Goal: Complete application form: Complete application form

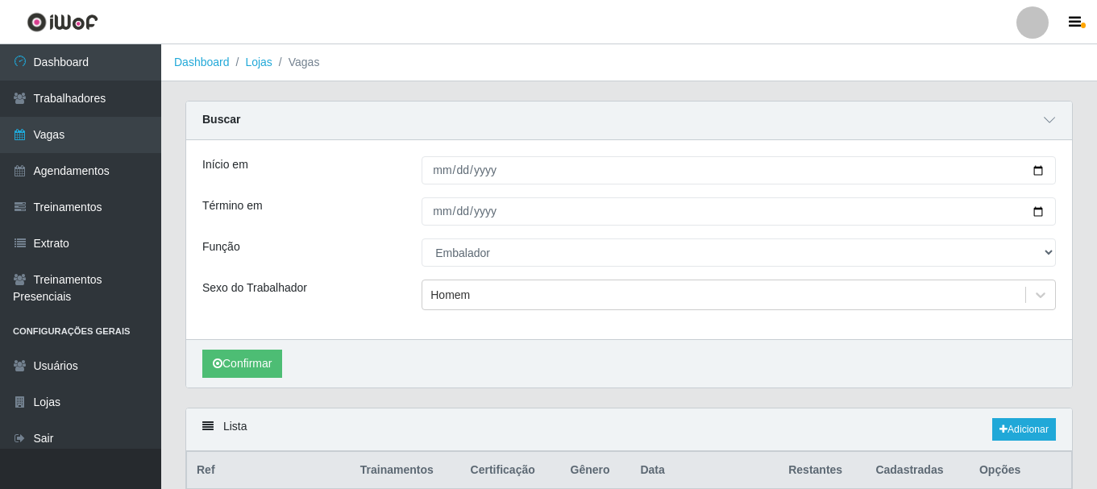
select select "1"
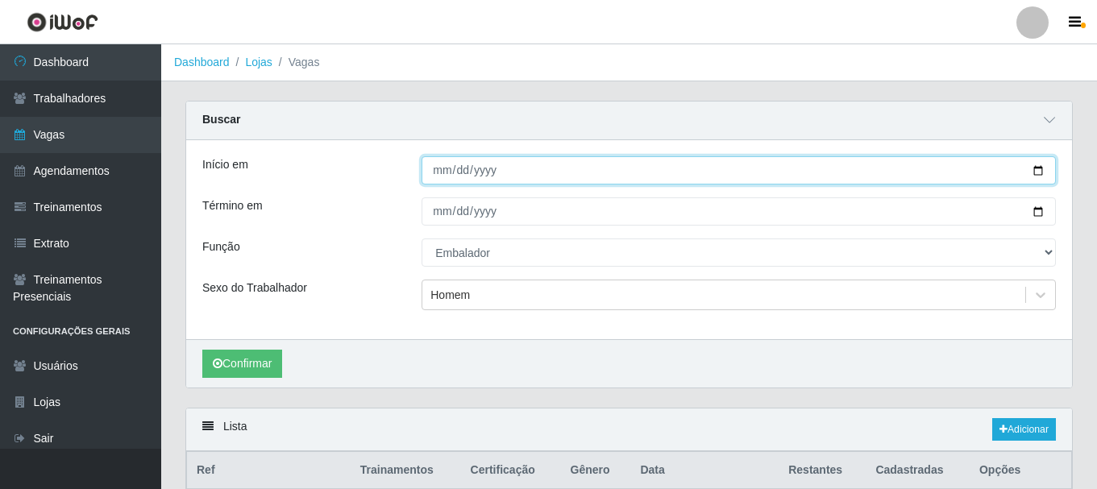
click at [1042, 170] on input "[DATE]" at bounding box center [739, 170] width 634 height 28
type input "[DATE]"
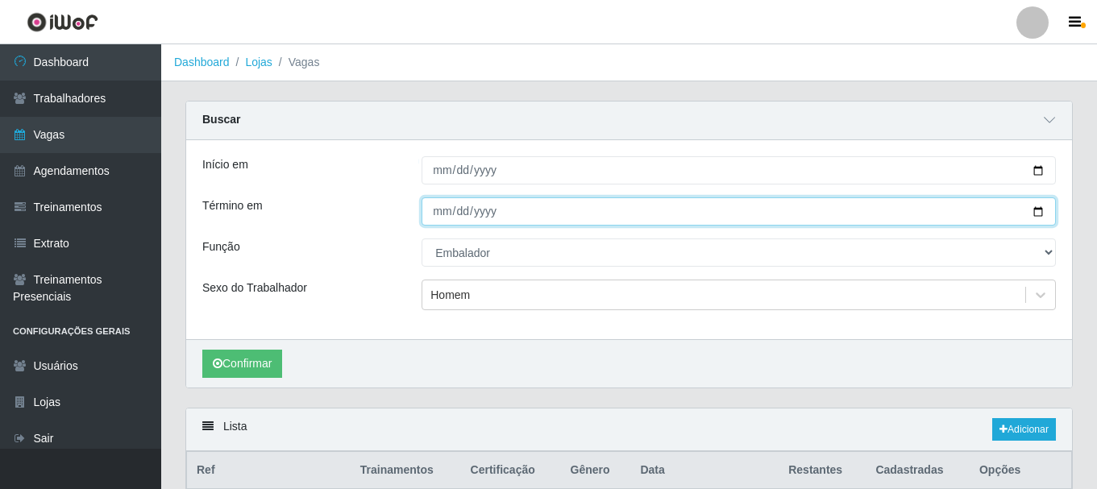
click at [1037, 212] on input "[DATE]" at bounding box center [739, 211] width 634 height 28
type input "[DATE]"
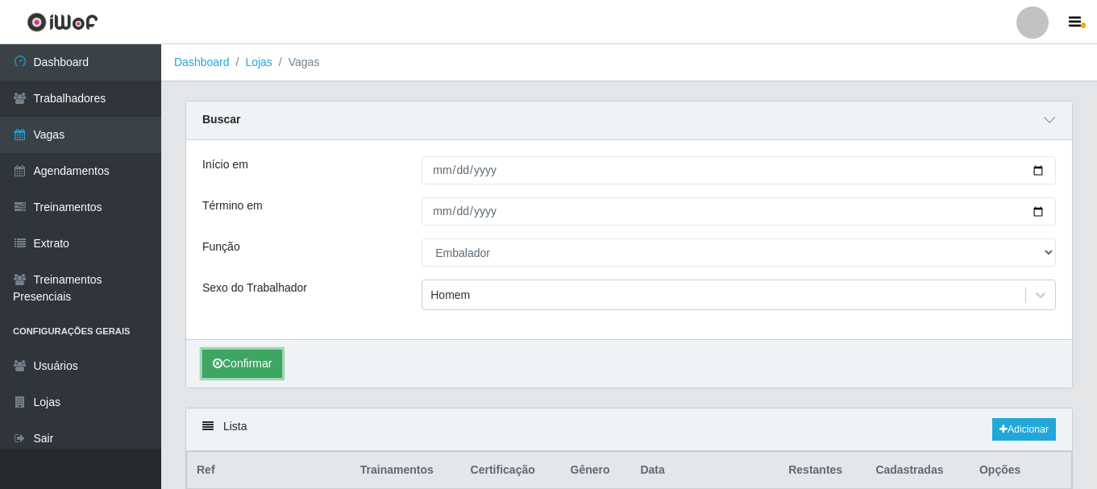
click at [264, 368] on button "Confirmar" at bounding box center [242, 364] width 80 height 28
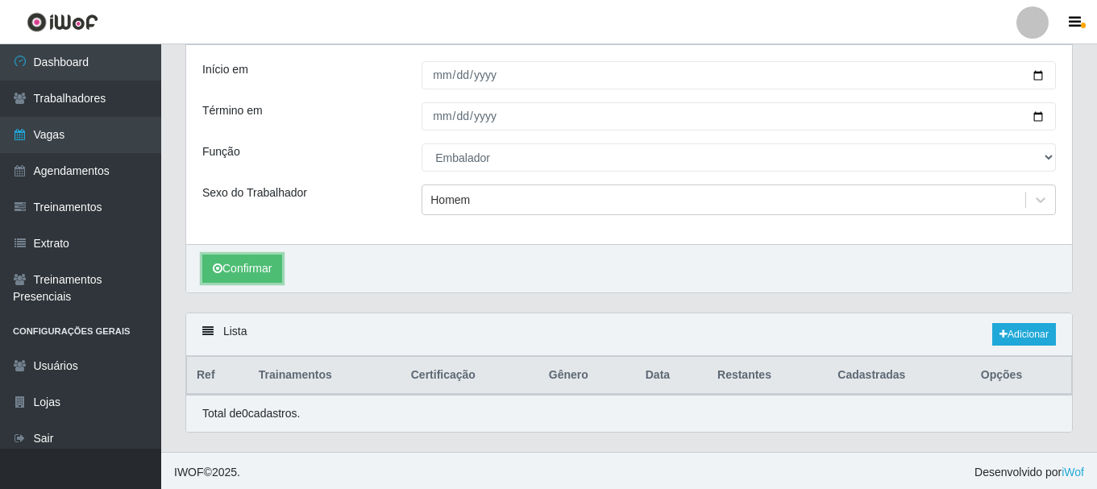
scroll to position [99, 0]
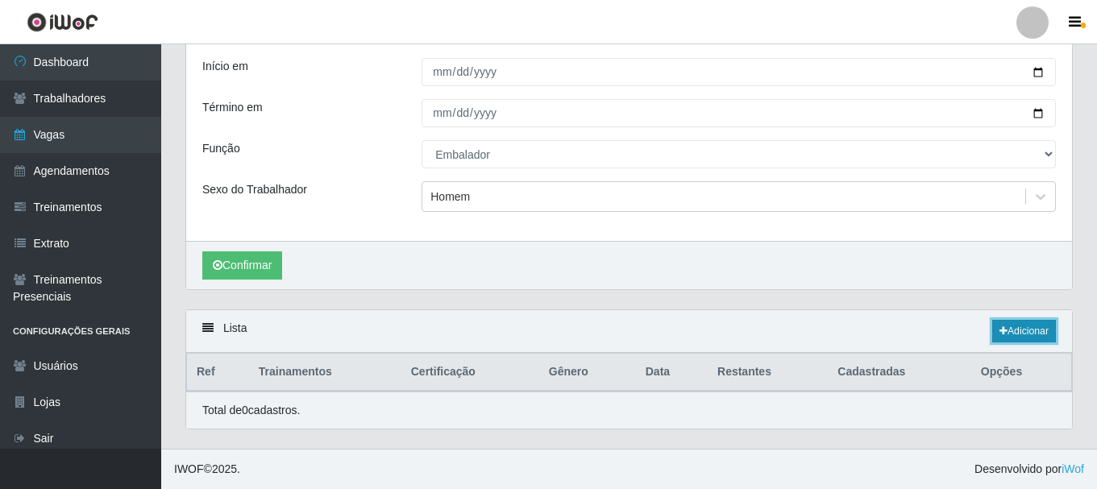
click at [1023, 335] on link "Adicionar" at bounding box center [1024, 331] width 64 height 23
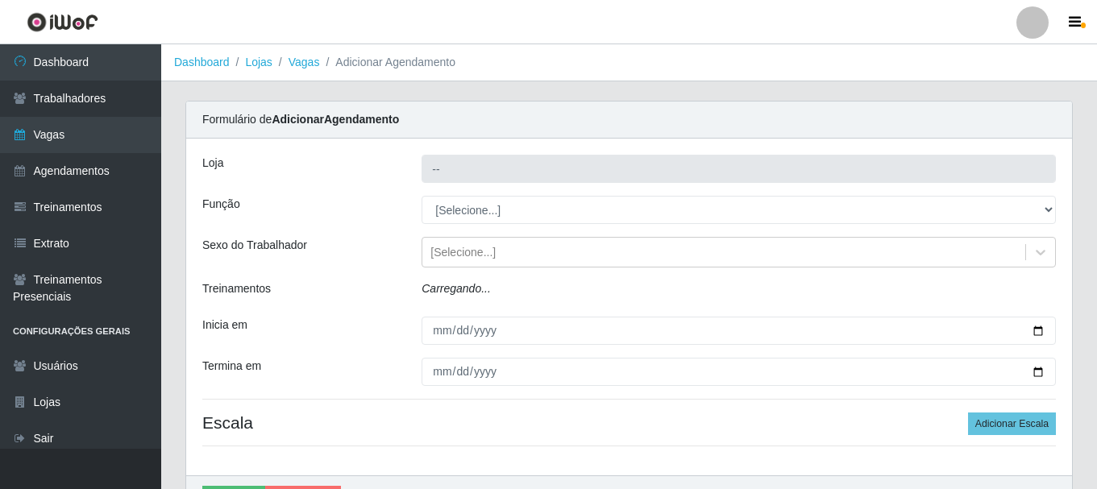
type input "SuperShow - Asa Norte"
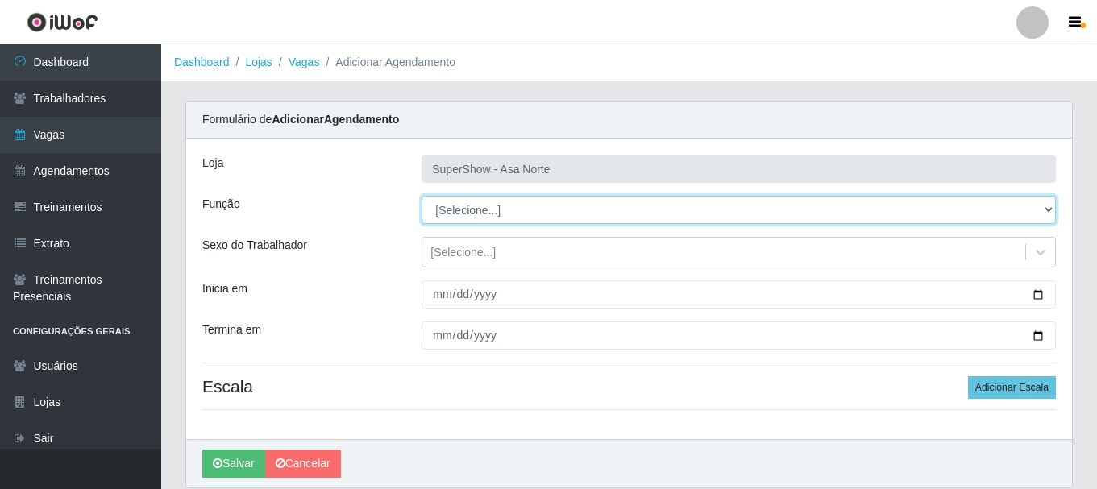
click at [477, 206] on select "[Selecione...] ASG ASG + ASG ++ Auxiliar de Depósito Auxiliar de Depósito + Aux…" at bounding box center [739, 210] width 634 height 28
select select "1"
click at [422, 196] on select "[Selecione...] ASG ASG + ASG ++ Auxiliar de Depósito Auxiliar de Depósito + Aux…" at bounding box center [739, 210] width 634 height 28
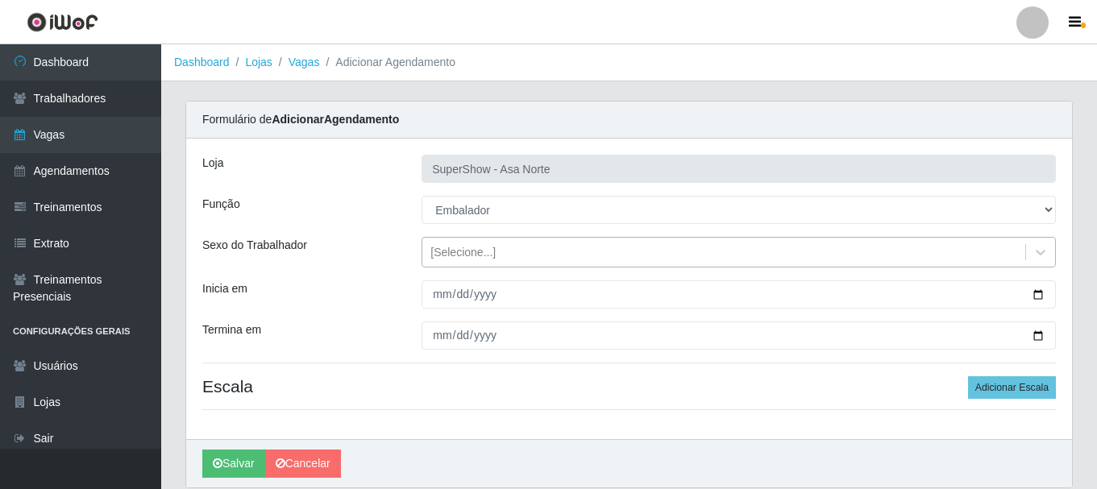
click at [477, 255] on div "[Selecione...]" at bounding box center [462, 252] width 65 height 17
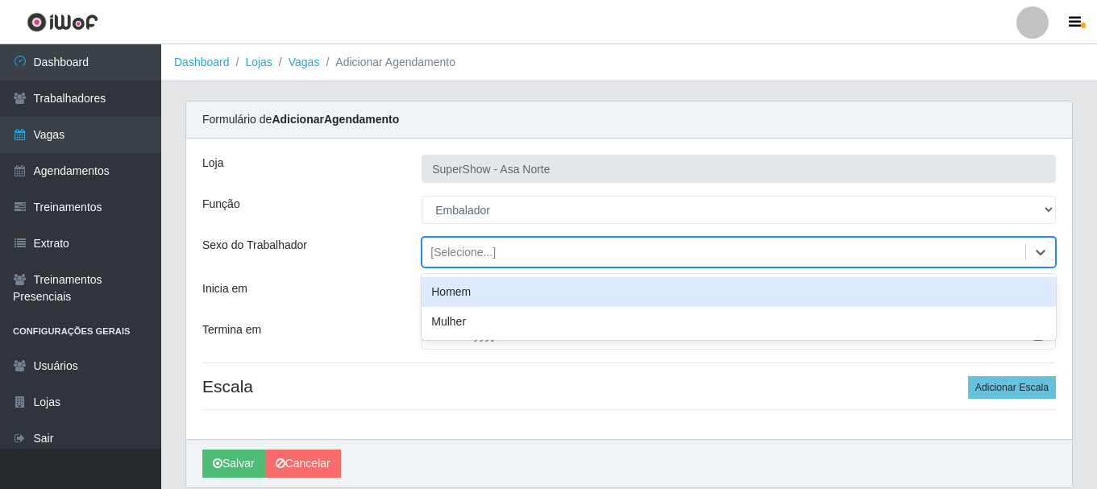
click at [472, 289] on div "Homem" at bounding box center [739, 292] width 634 height 30
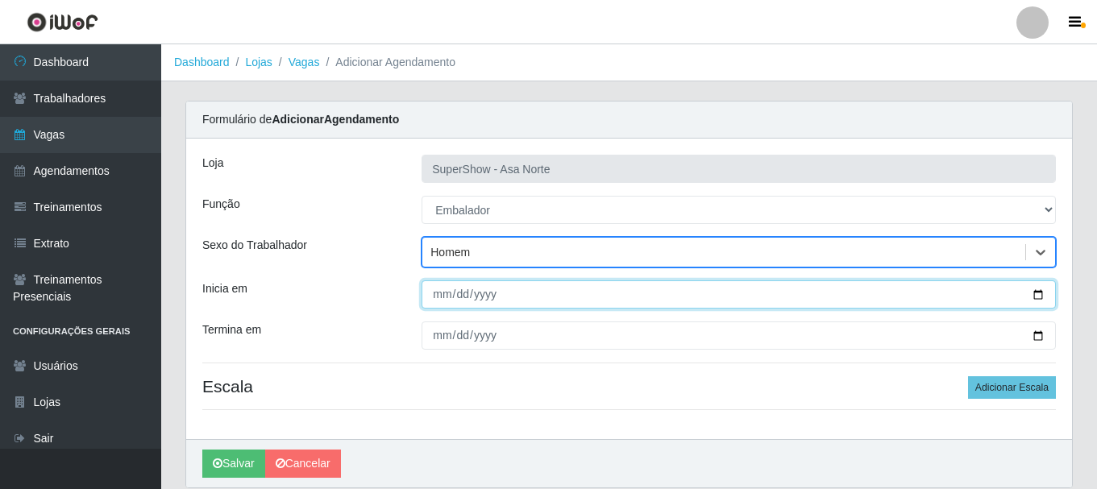
click at [444, 292] on input "Inicia em" at bounding box center [739, 295] width 634 height 28
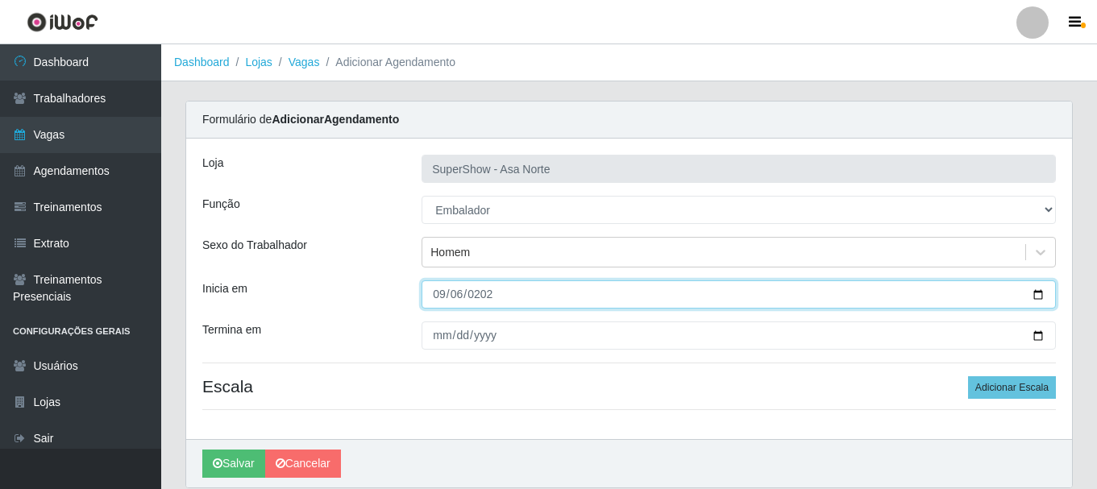
type input "[DATE]"
click at [438, 300] on input "[DATE]" at bounding box center [739, 295] width 634 height 28
type input "[DATE]"
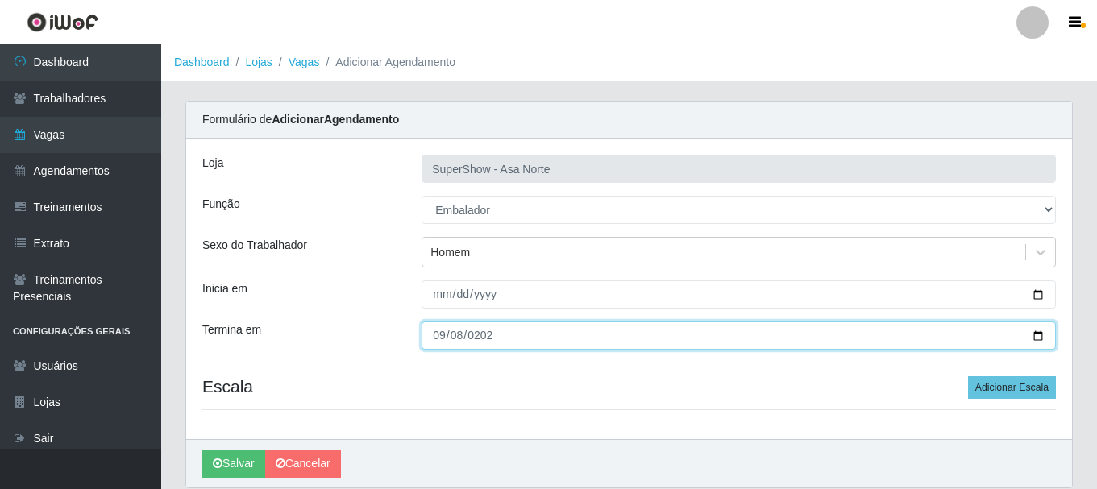
type input "[DATE]"
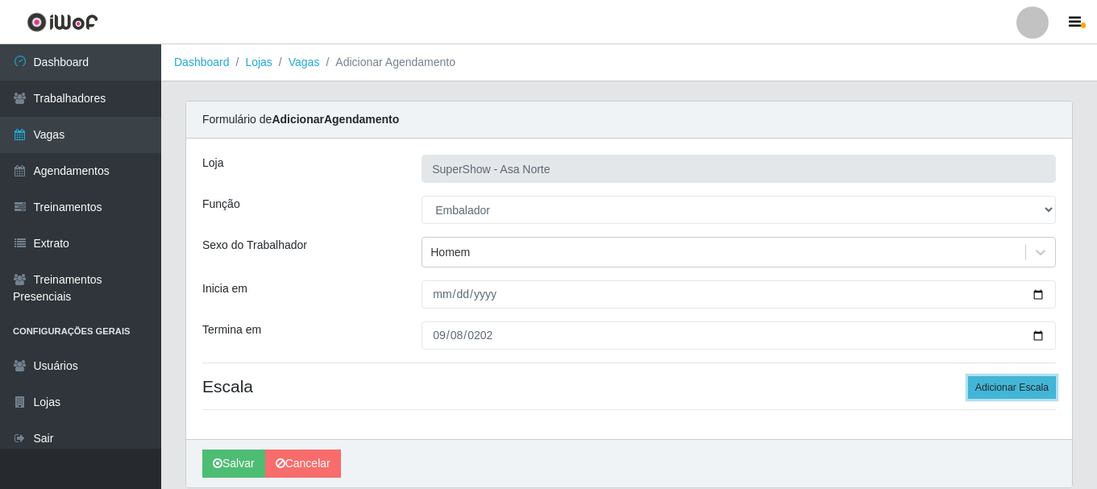
click at [995, 386] on button "Adicionar Escala" at bounding box center [1012, 387] width 88 height 23
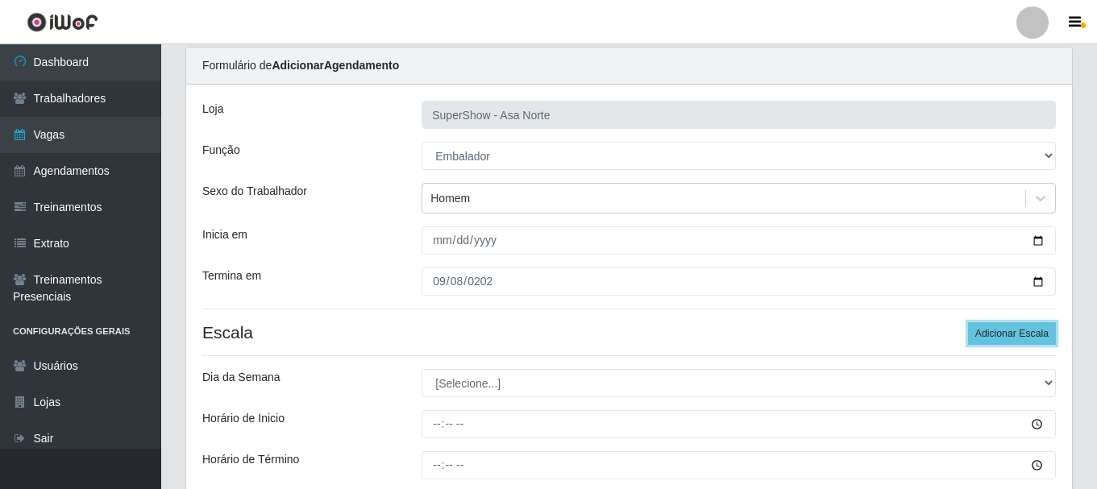
scroll to position [81, 0]
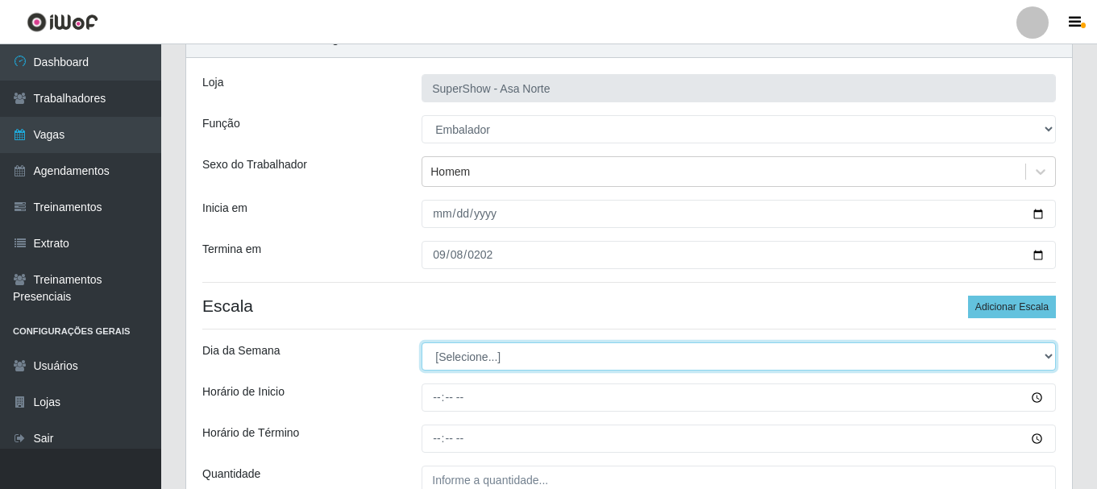
click at [514, 359] on select "[Selecione...] Segunda Terça Quarta Quinta Sexta Sábado Domingo" at bounding box center [739, 357] width 634 height 28
select select "1"
click at [422, 343] on select "[Selecione...] Segunda Terça Quarta Quinta Sexta Sábado Domingo" at bounding box center [739, 357] width 634 height 28
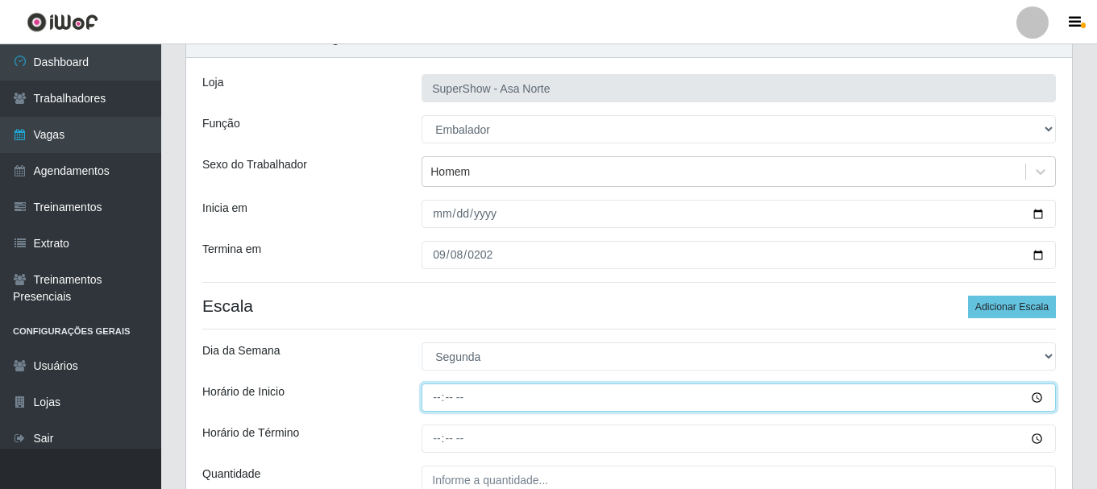
drag, startPoint x: 442, startPoint y: 396, endPoint x: 442, endPoint y: 410, distance: 14.5
click at [442, 397] on input "Horário de Inicio" at bounding box center [739, 398] width 634 height 28
type input "08:00"
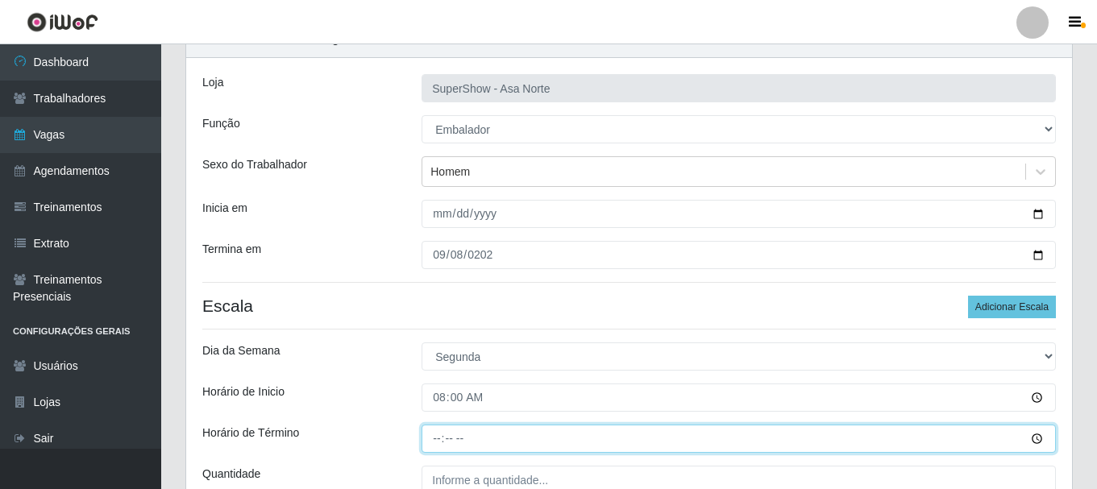
type input "14:00"
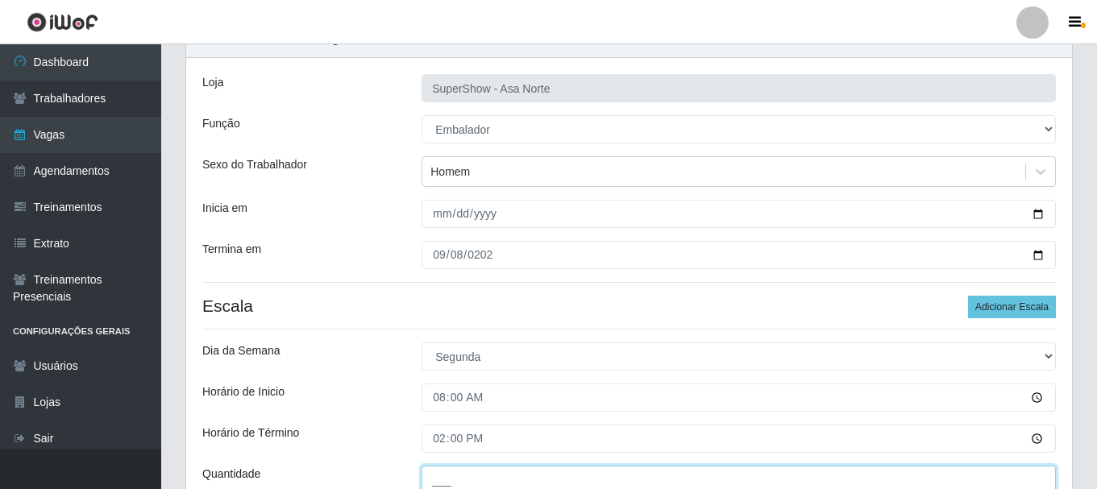
scroll to position [85, 0]
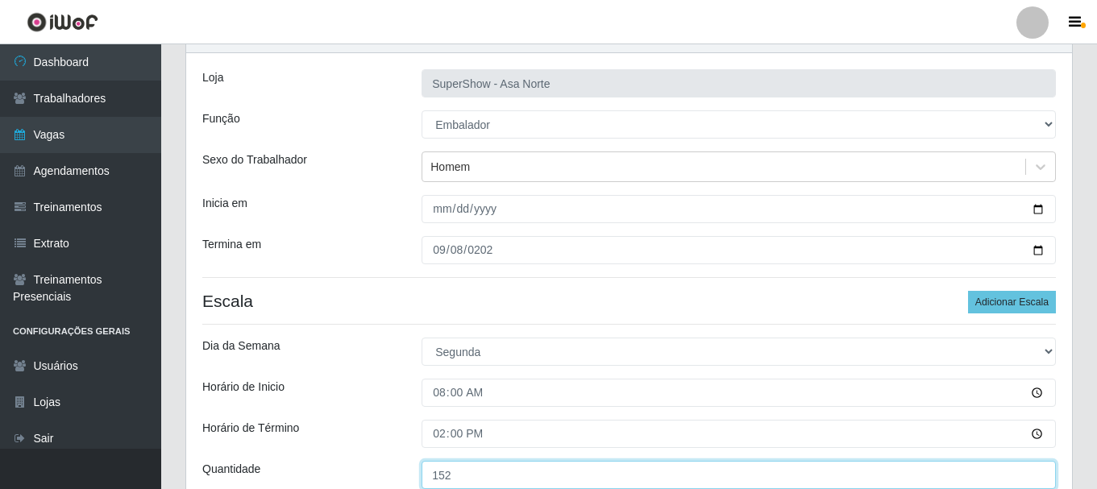
type input "152"
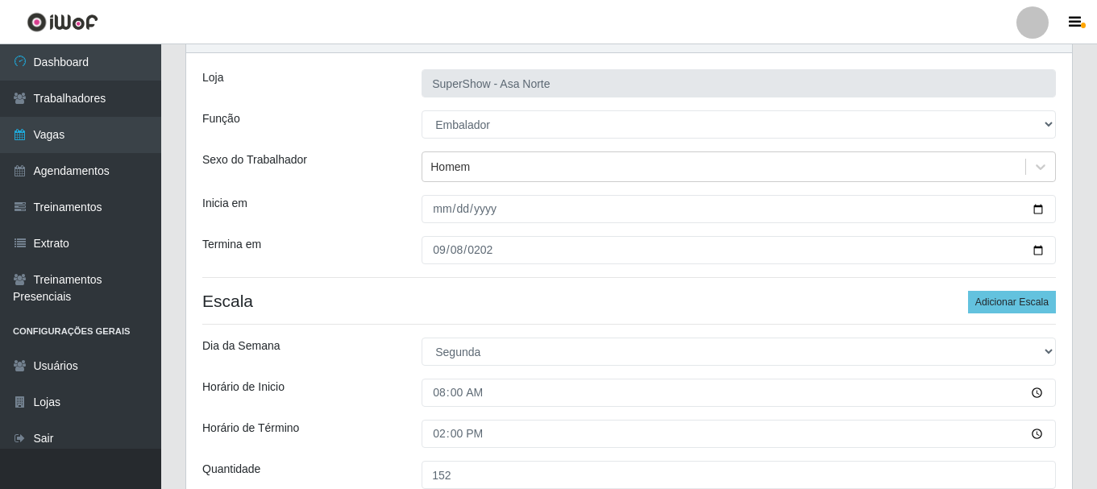
scroll to position [237, 0]
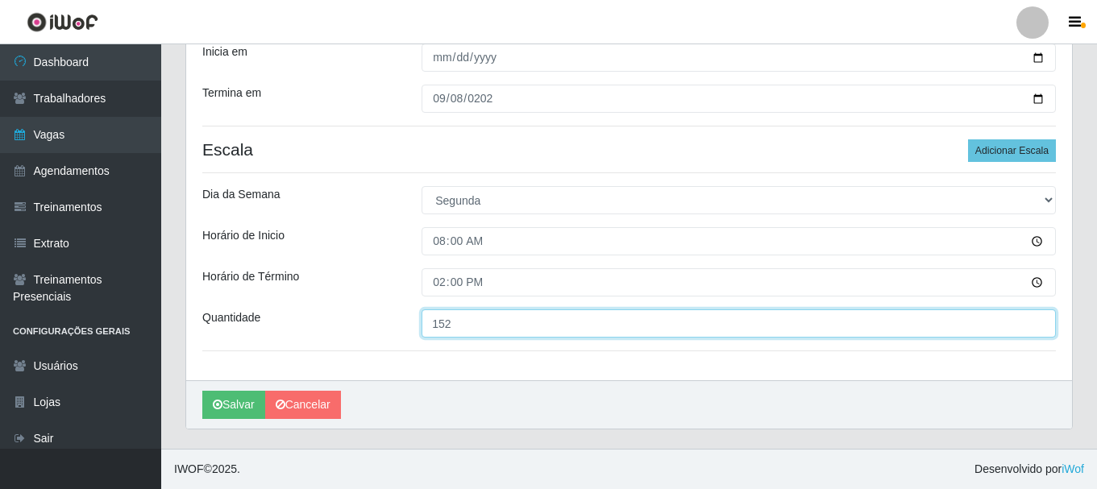
click at [456, 320] on input "152" at bounding box center [739, 324] width 634 height 28
type input "1__"
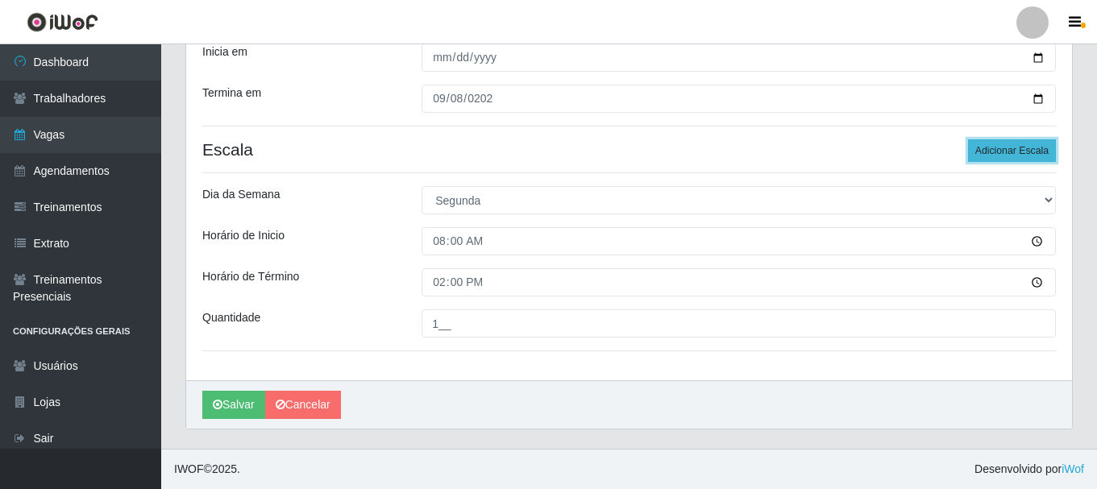
click at [1004, 150] on button "Adicionar Escala" at bounding box center [1012, 150] width 88 height 23
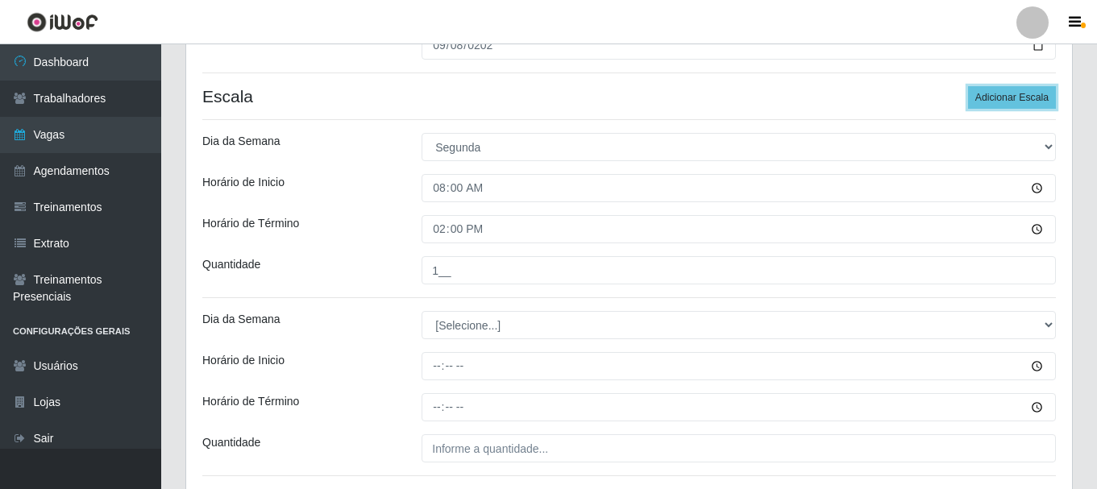
scroll to position [318, 0]
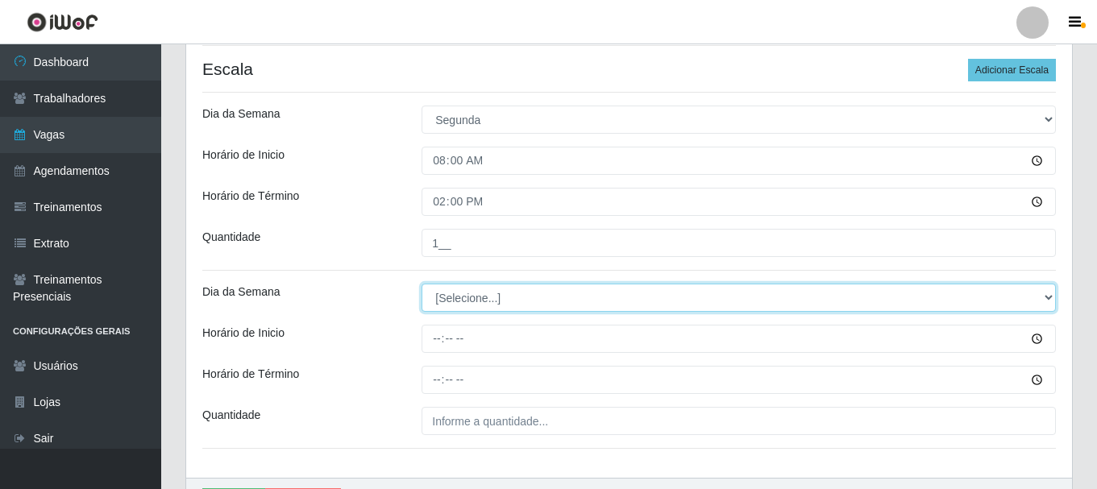
click at [484, 299] on select "[Selecione...] Segunda Terça Quarta Quinta Sexta Sábado Domingo" at bounding box center [739, 298] width 634 height 28
select select "1"
click at [422, 284] on select "[Selecione...] Segunda Terça Quarta Quinta Sexta Sábado Domingo" at bounding box center [739, 298] width 634 height 28
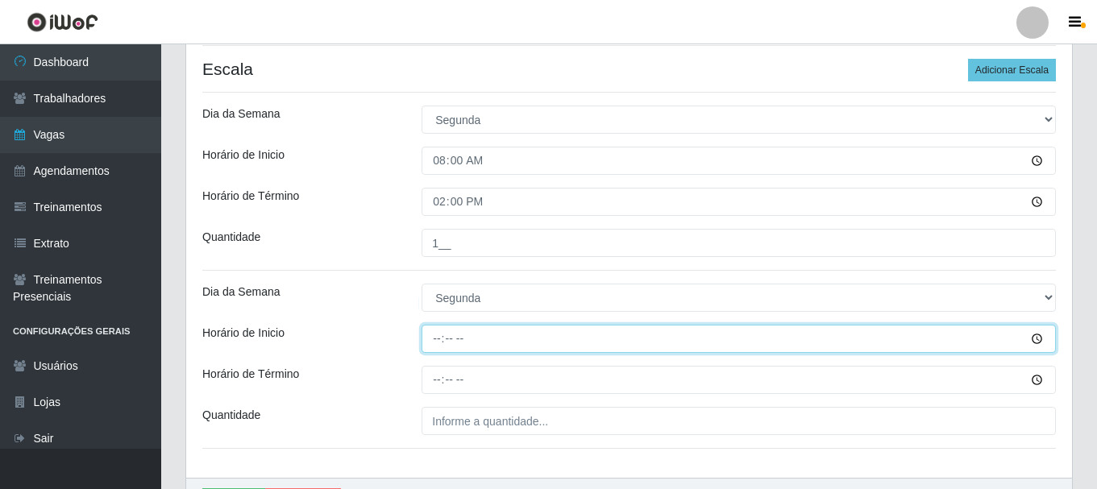
click at [441, 335] on input "Horário de Inicio" at bounding box center [739, 339] width 634 height 28
type input "15:20"
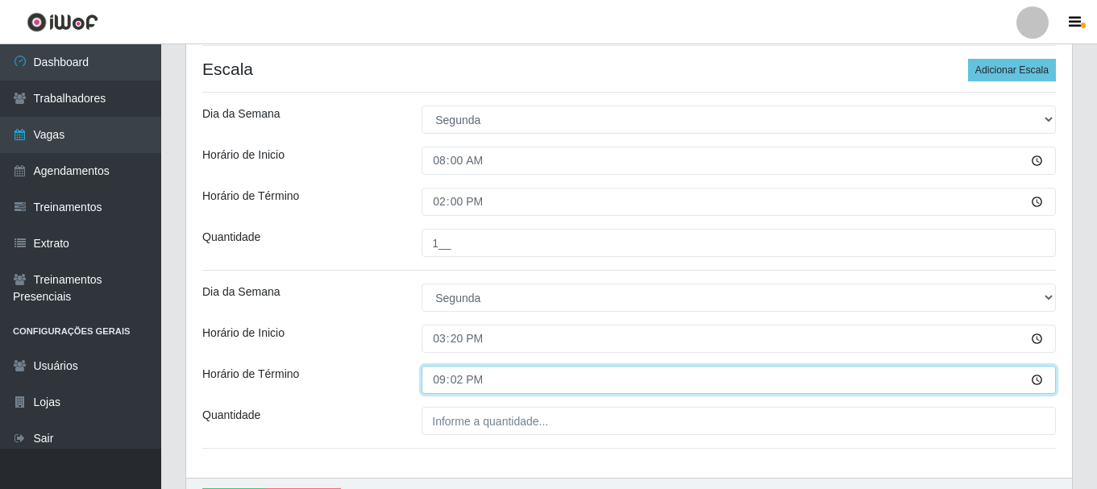
type input "21:20"
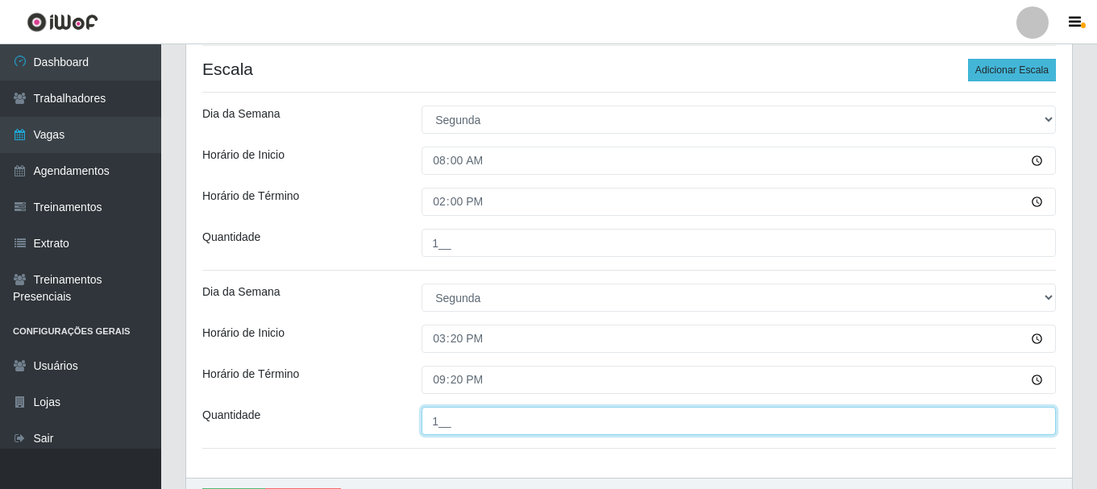
type input "1__"
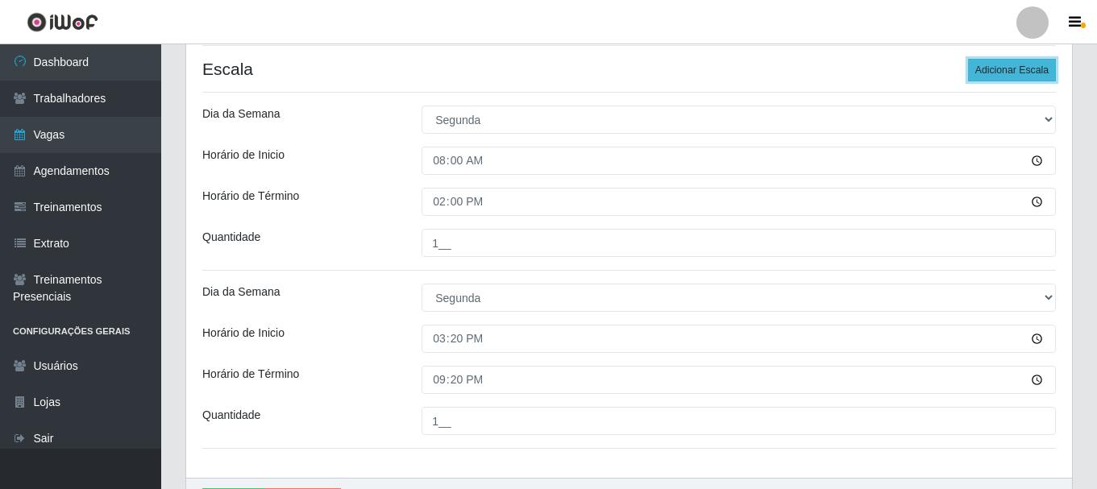
click at [1026, 71] on button "Adicionar Escala" at bounding box center [1012, 70] width 88 height 23
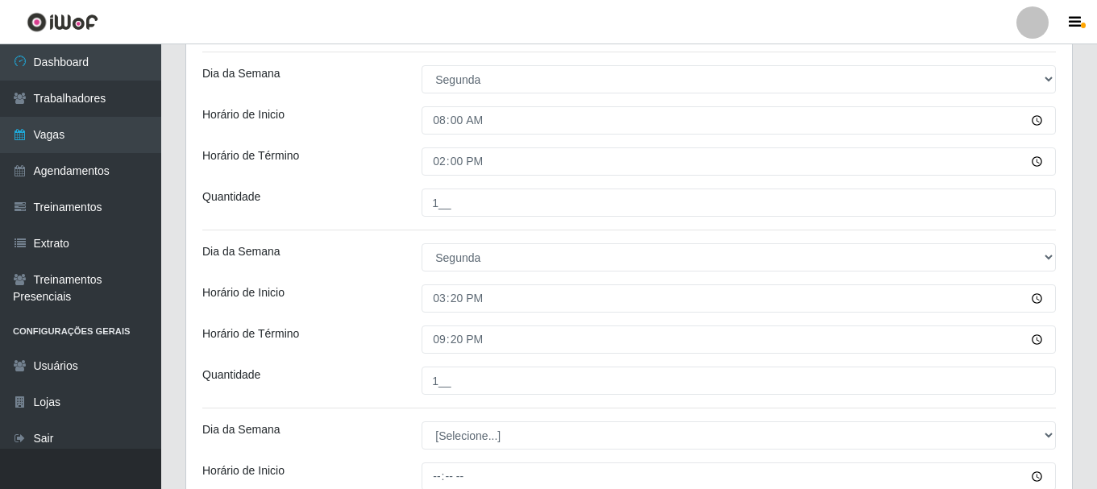
scroll to position [398, 0]
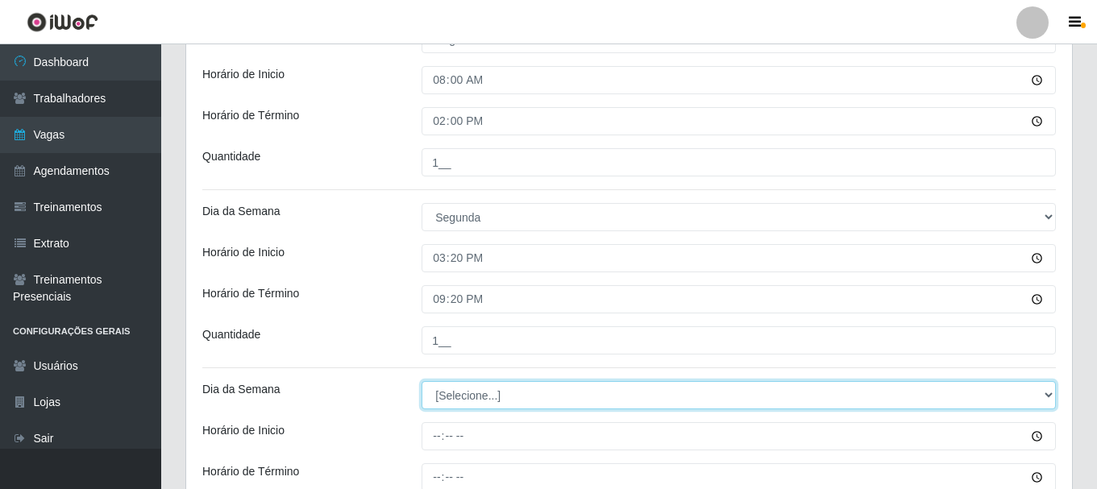
click at [469, 390] on select "[Selecione...] Segunda Terça Quarta Quinta Sexta Sábado Domingo" at bounding box center [739, 395] width 634 height 28
select select "1"
click at [422, 381] on select "[Selecione...] Segunda Terça Quarta Quinta Sexta Sábado Domingo" at bounding box center [739, 395] width 634 height 28
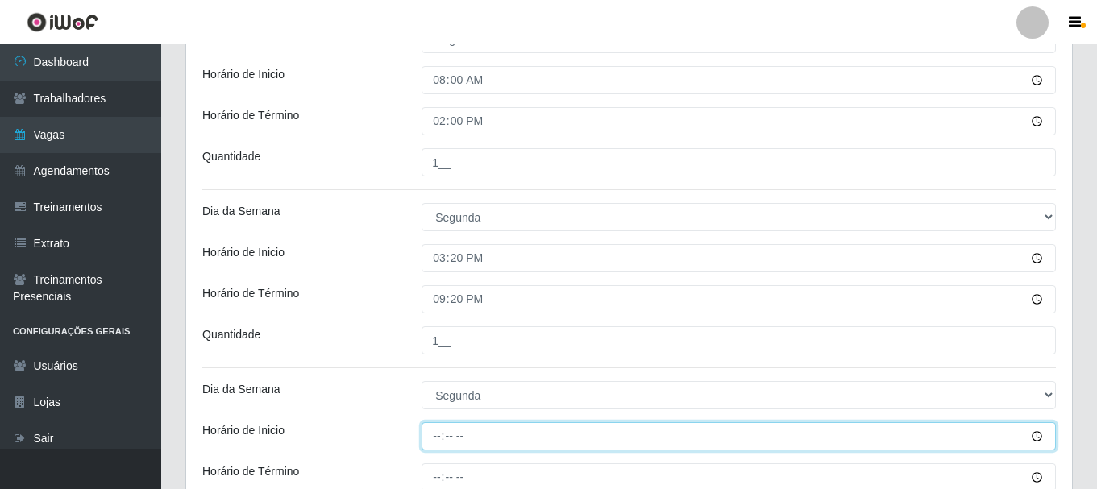
click at [439, 438] on input "Horário de Inicio" at bounding box center [739, 436] width 634 height 28
type input "15:20"
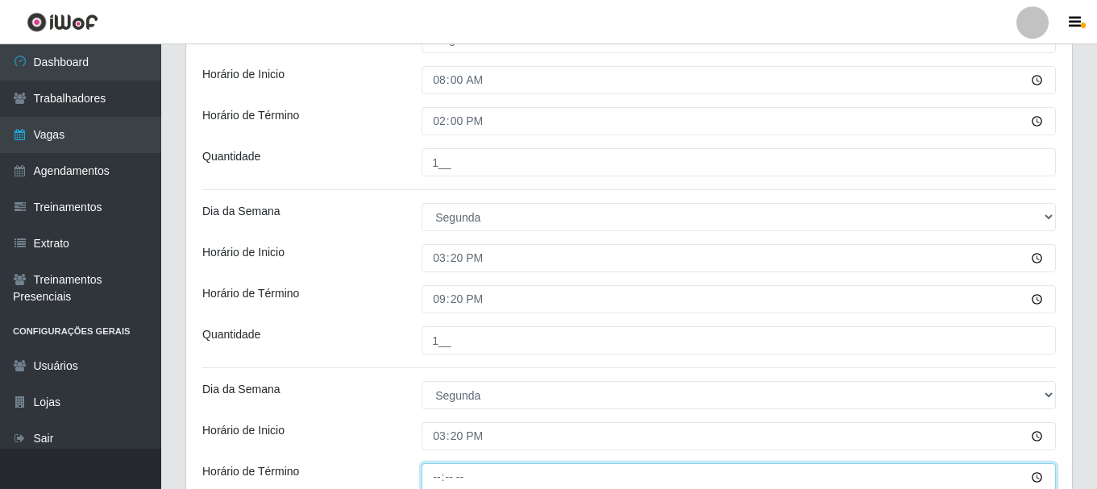
scroll to position [401, 0]
type input "21:20"
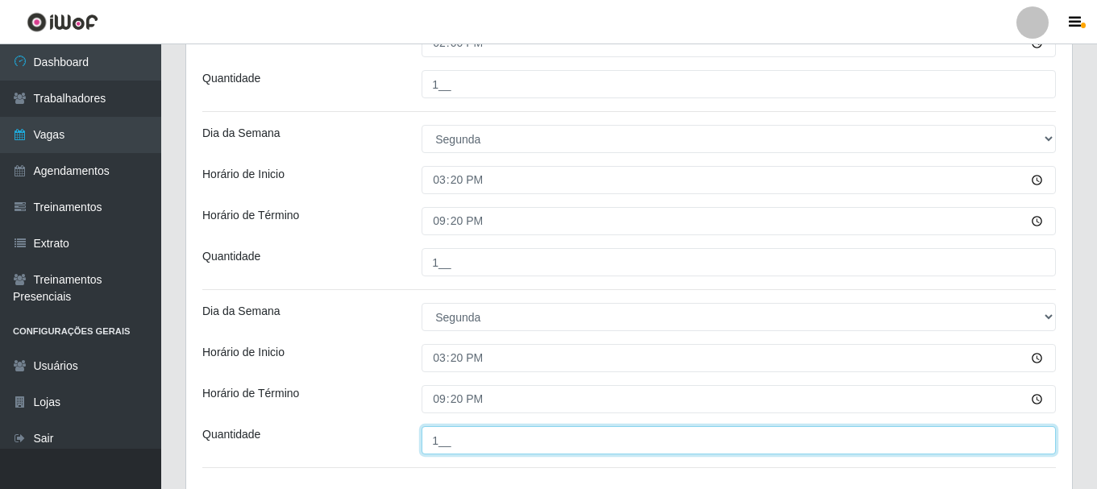
scroll to position [513, 0]
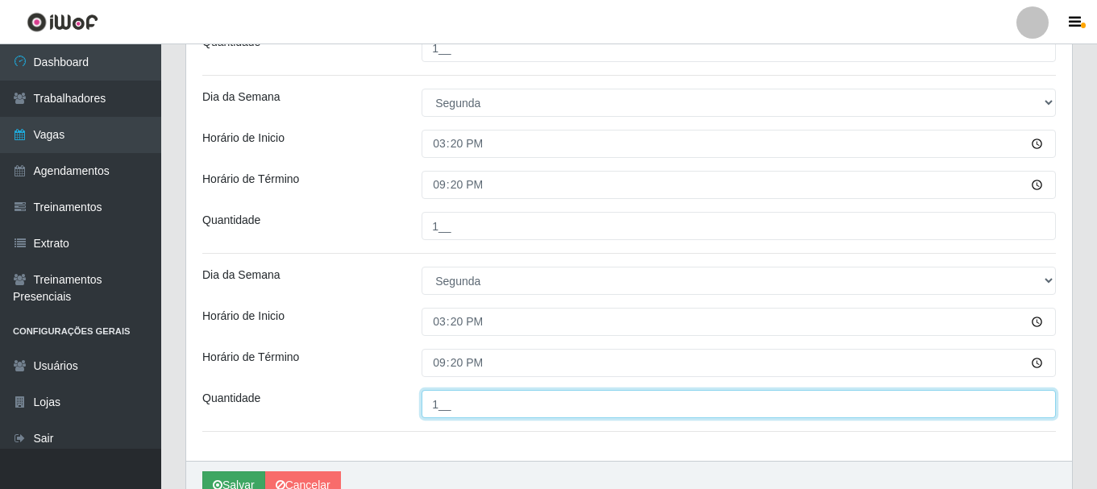
type input "1__"
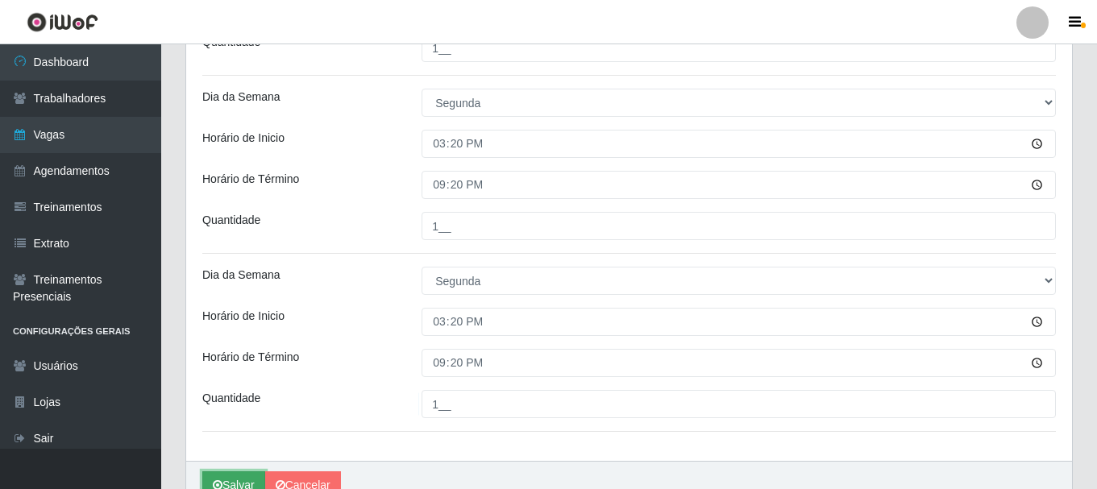
click at [236, 477] on button "Salvar" at bounding box center [233, 486] width 63 height 28
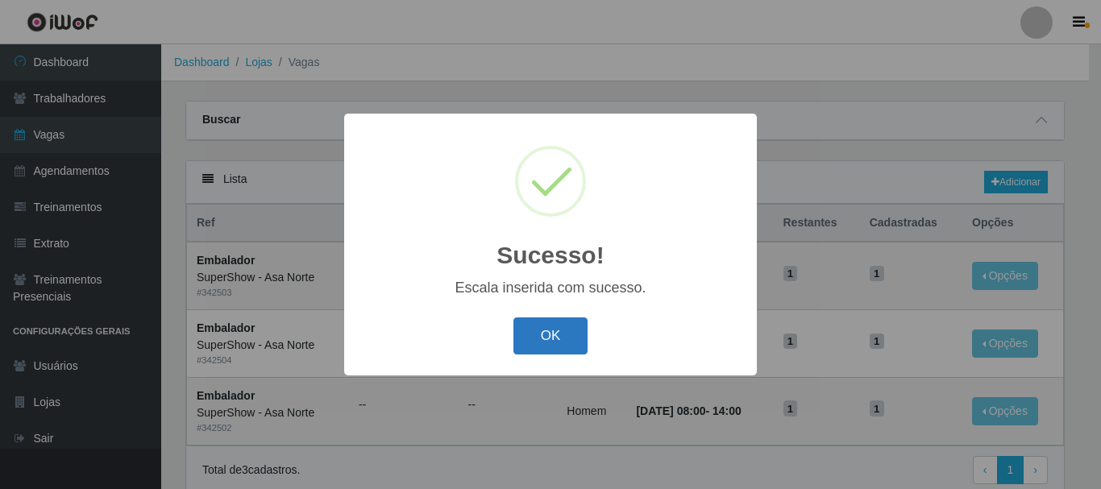
click at [567, 339] on button "OK" at bounding box center [550, 337] width 75 height 38
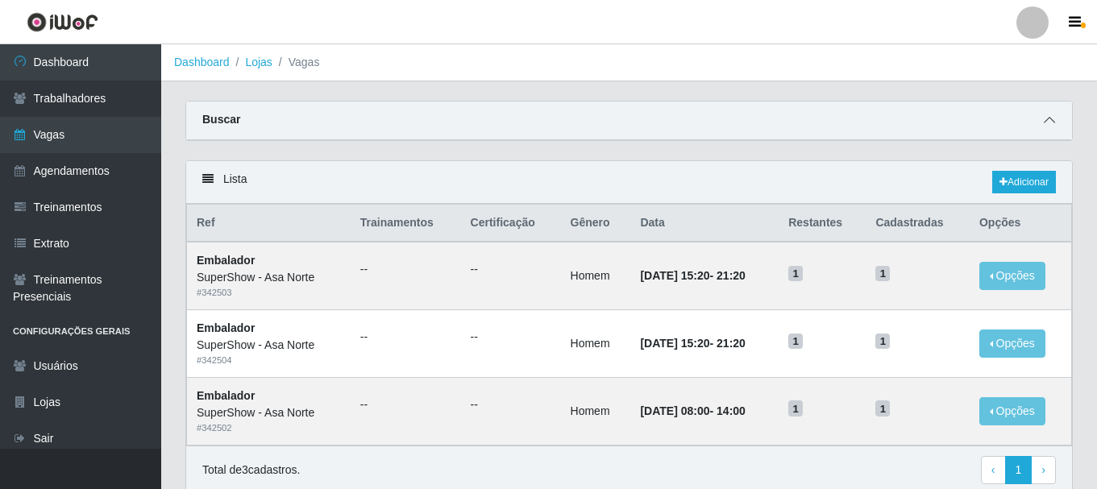
click at [1051, 116] on icon at bounding box center [1049, 119] width 11 height 11
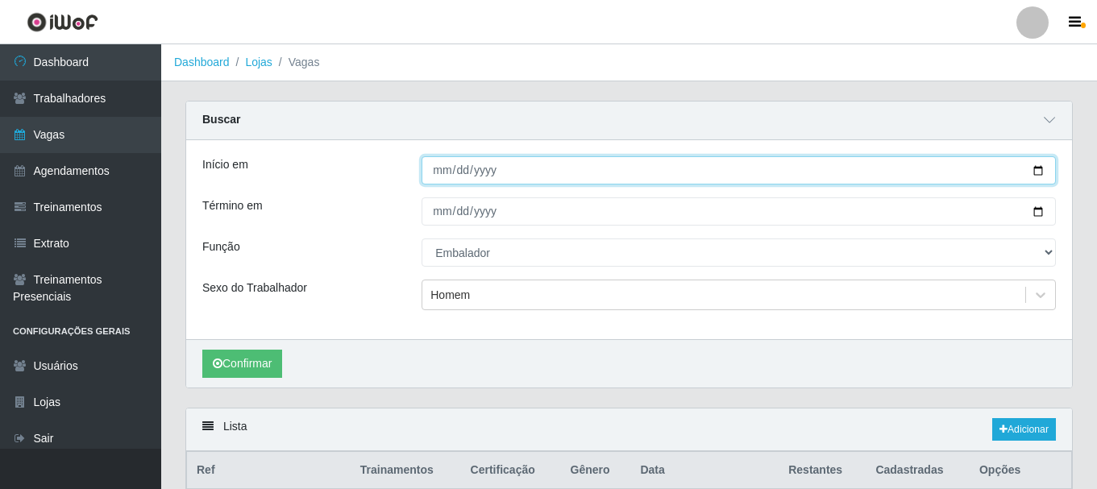
click at [1040, 166] on input "[DATE]" at bounding box center [739, 170] width 634 height 28
type input "[DATE]"
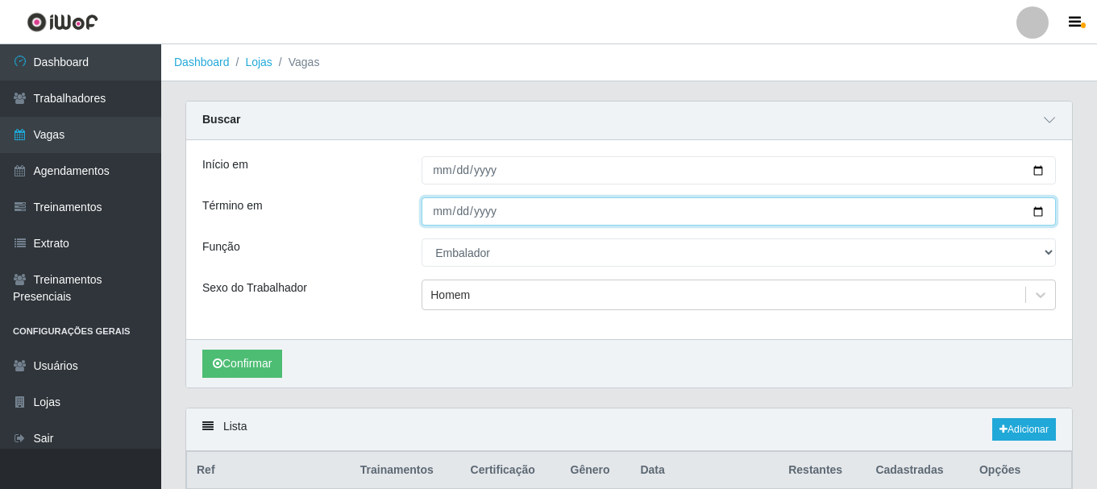
click at [1037, 214] on input "[DATE]" at bounding box center [739, 211] width 634 height 28
type input "[DATE]"
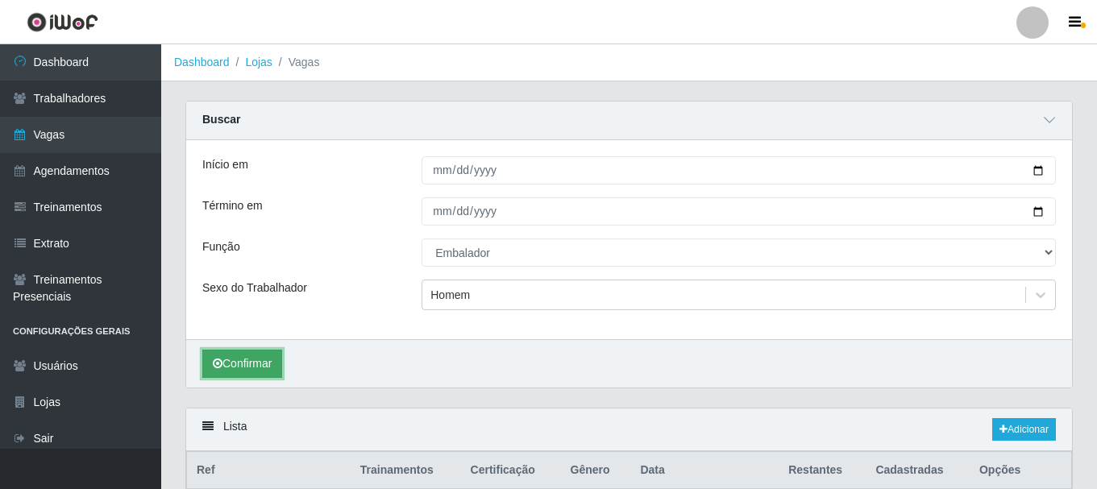
click at [260, 364] on button "Confirmar" at bounding box center [242, 364] width 80 height 28
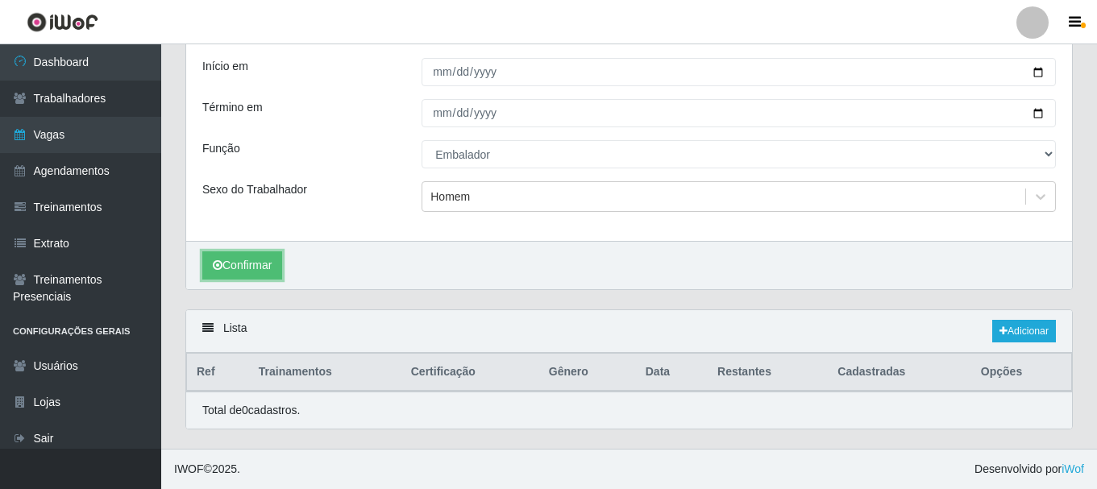
scroll to position [99, 0]
click at [1016, 330] on link "Adicionar" at bounding box center [1024, 331] width 64 height 23
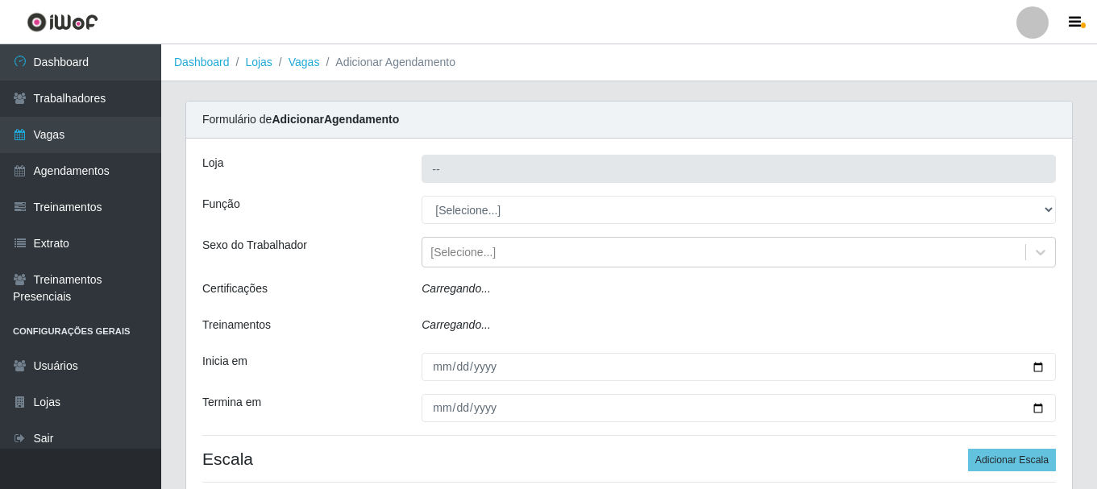
type input "SuperShow - Asa Norte"
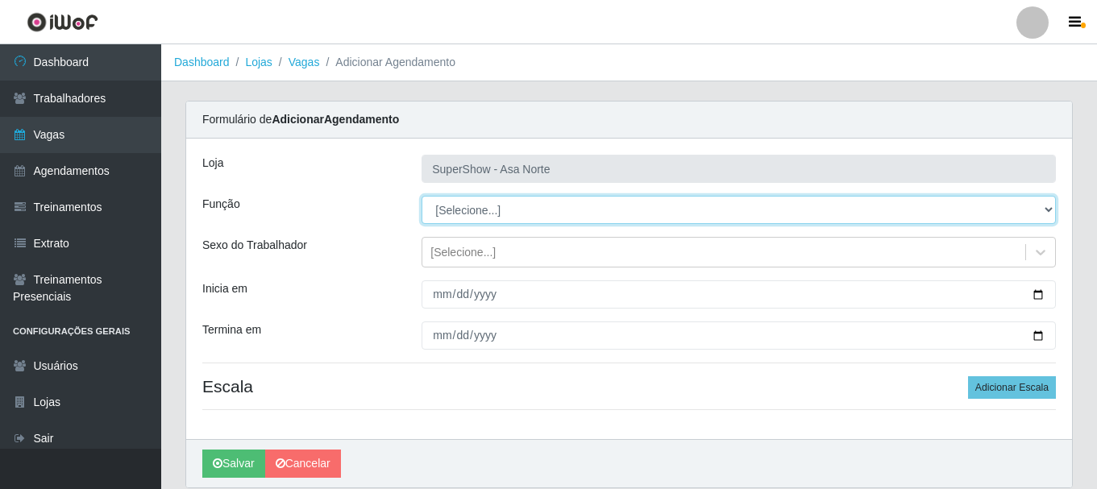
click at [725, 212] on select "[Selecione...] ASG ASG + ASG ++ Auxiliar de Depósito Auxiliar de Depósito + Aux…" at bounding box center [739, 210] width 634 height 28
select select "1"
click at [422, 196] on select "[Selecione...] ASG ASG + ASG ++ Auxiliar de Depósito Auxiliar de Depósito + Aux…" at bounding box center [739, 210] width 634 height 28
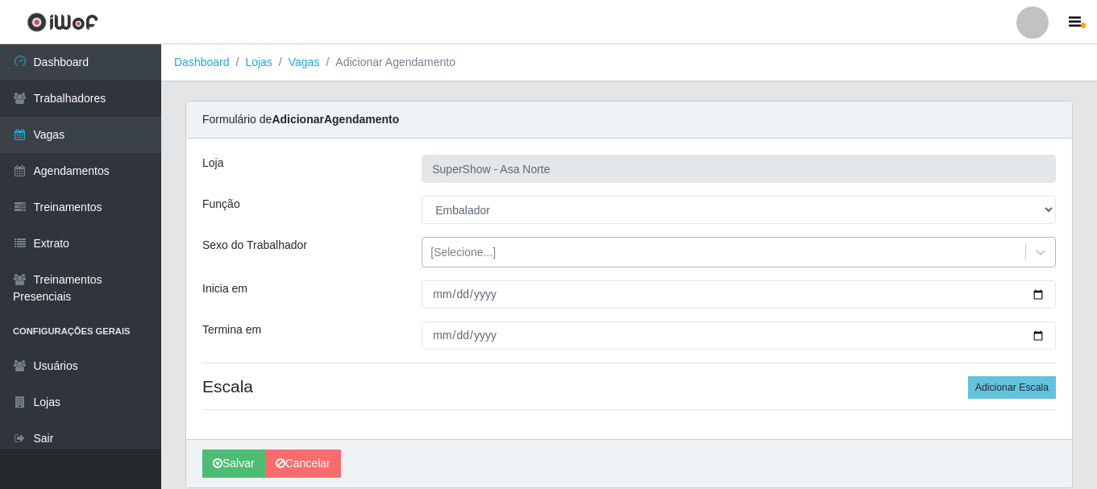
click at [450, 252] on div "[Selecione...]" at bounding box center [462, 252] width 65 height 17
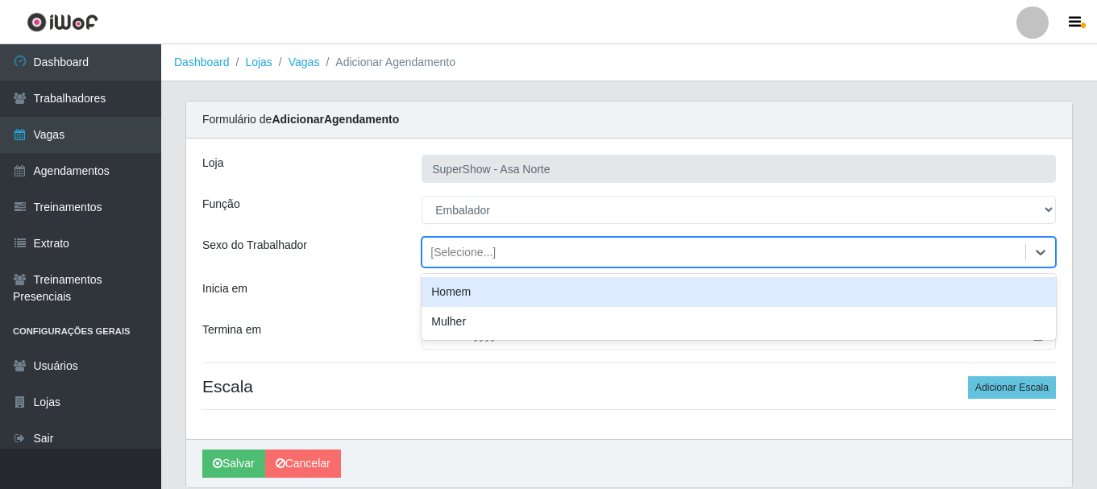
click at [452, 293] on div "Homem" at bounding box center [739, 292] width 634 height 30
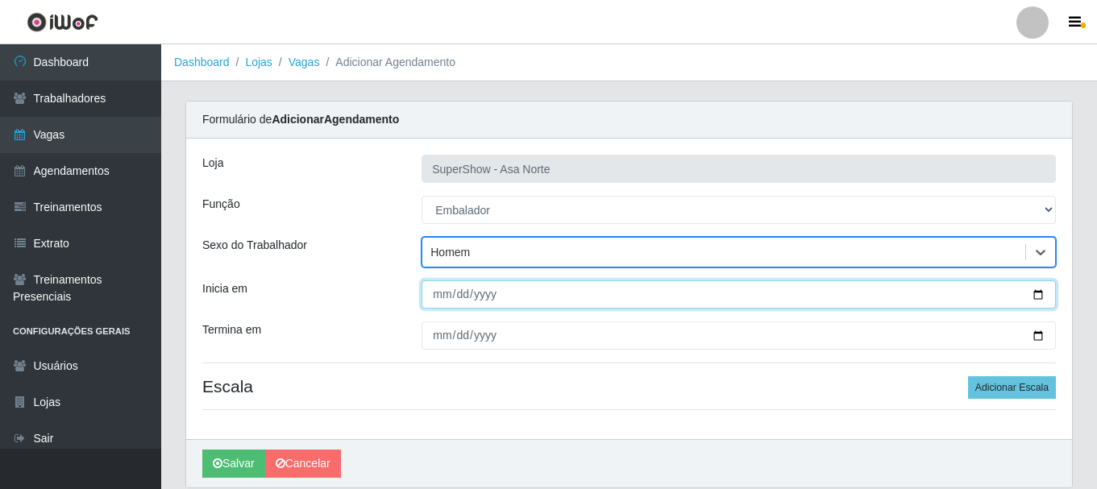
click at [441, 296] on input "Inicia em" at bounding box center [739, 295] width 634 height 28
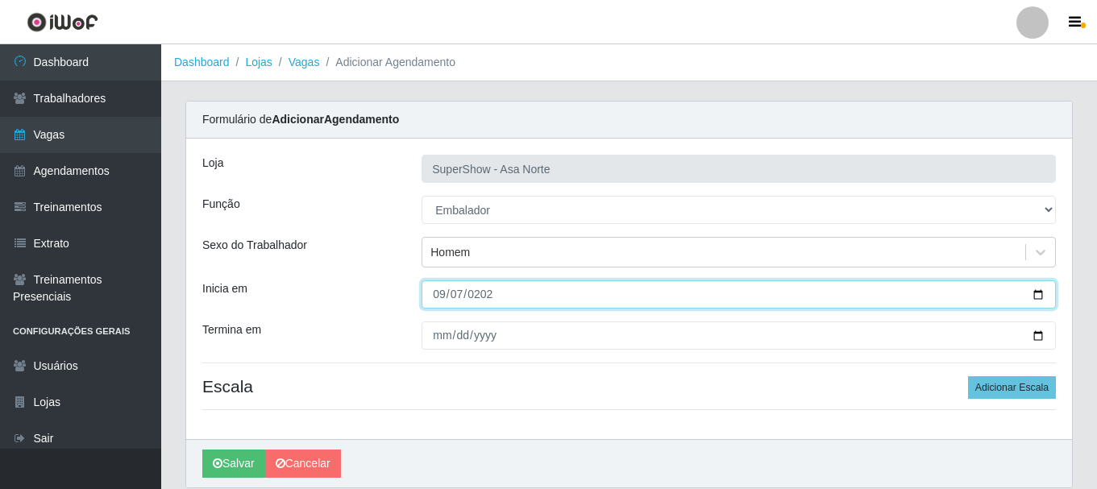
type input "[DATE]"
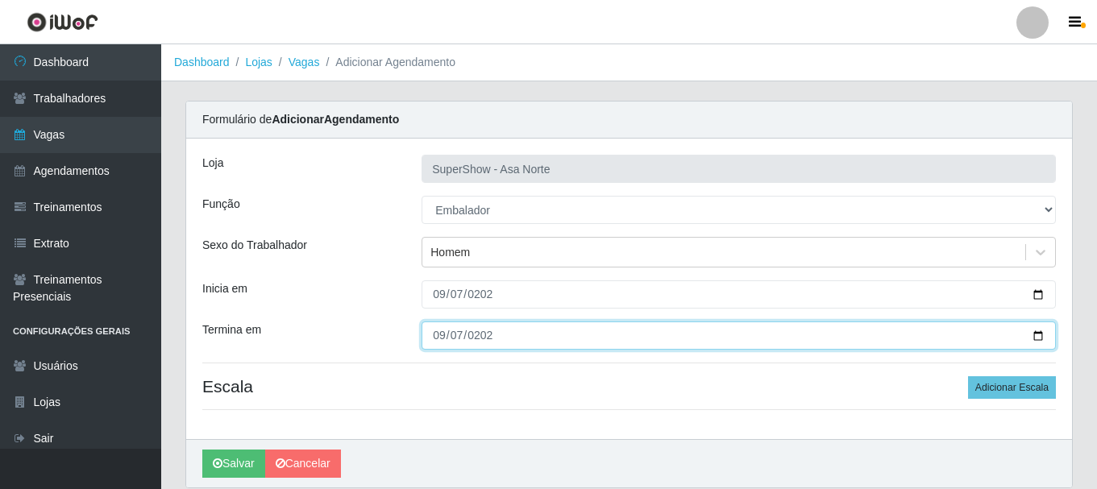
type input "[DATE]"
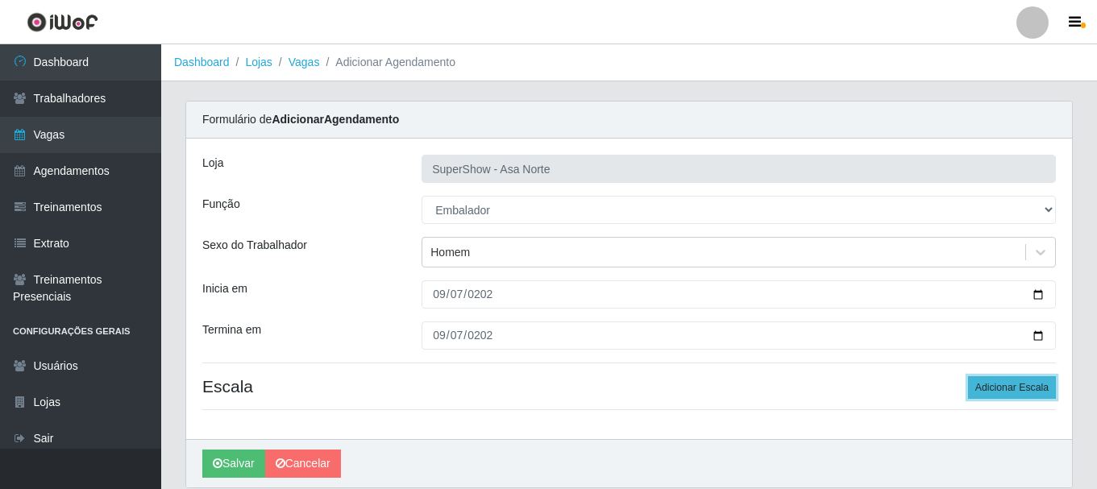
click at [1023, 394] on button "Adicionar Escala" at bounding box center [1012, 387] width 88 height 23
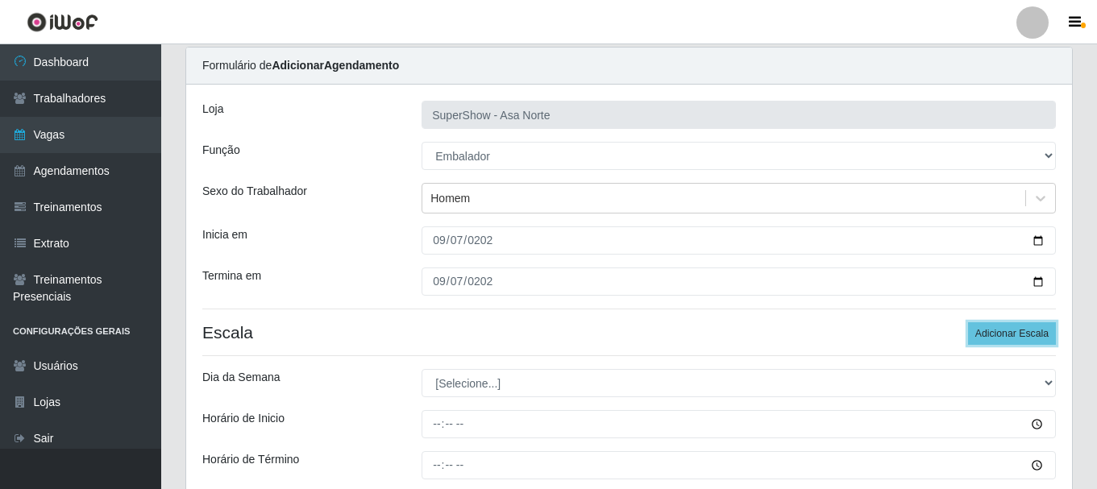
scroll to position [81, 0]
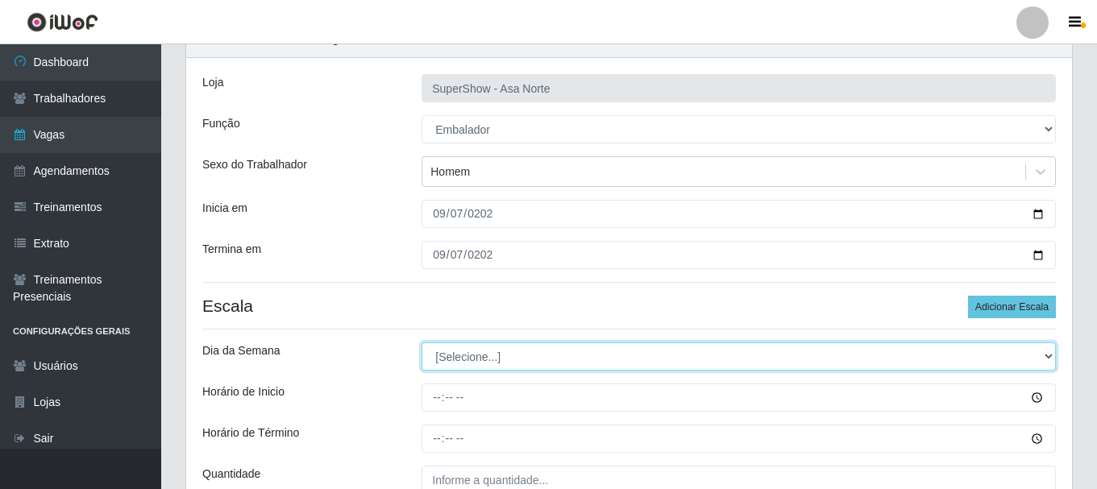
click at [493, 359] on select "[Selecione...] Segunda Terça Quarta Quinta Sexta Sábado Domingo" at bounding box center [739, 357] width 634 height 28
select select "0"
click at [422, 343] on select "[Selecione...] Segunda Terça Quarta Quinta Sexta Sábado Domingo" at bounding box center [739, 357] width 634 height 28
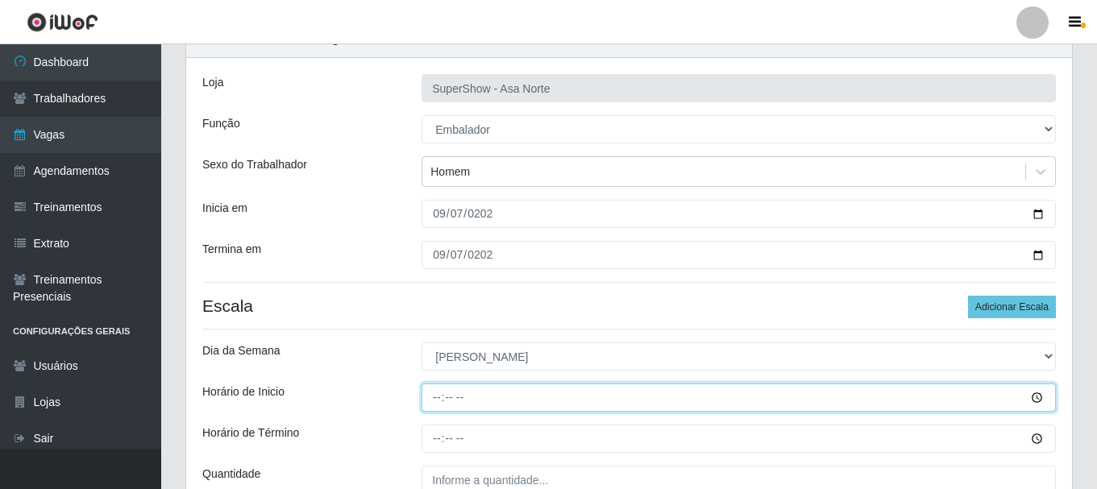
click at [436, 403] on input "Horário de Inicio" at bounding box center [739, 398] width 634 height 28
type input "06:30"
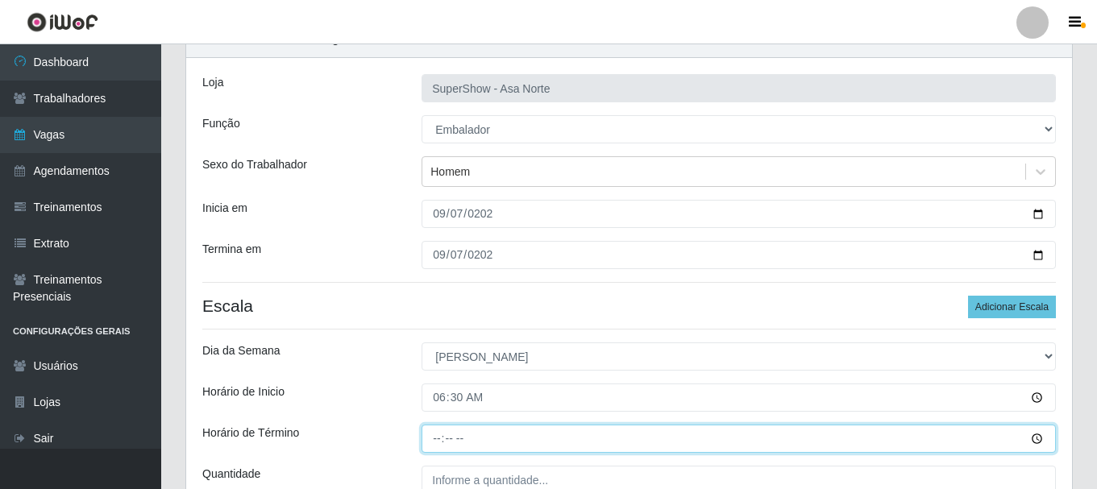
type input "12:00"
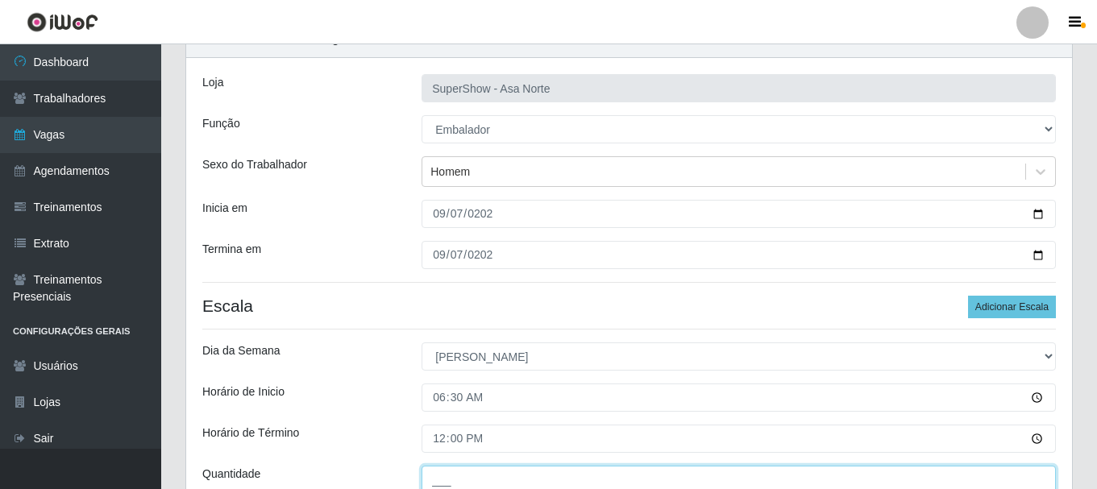
scroll to position [85, 0]
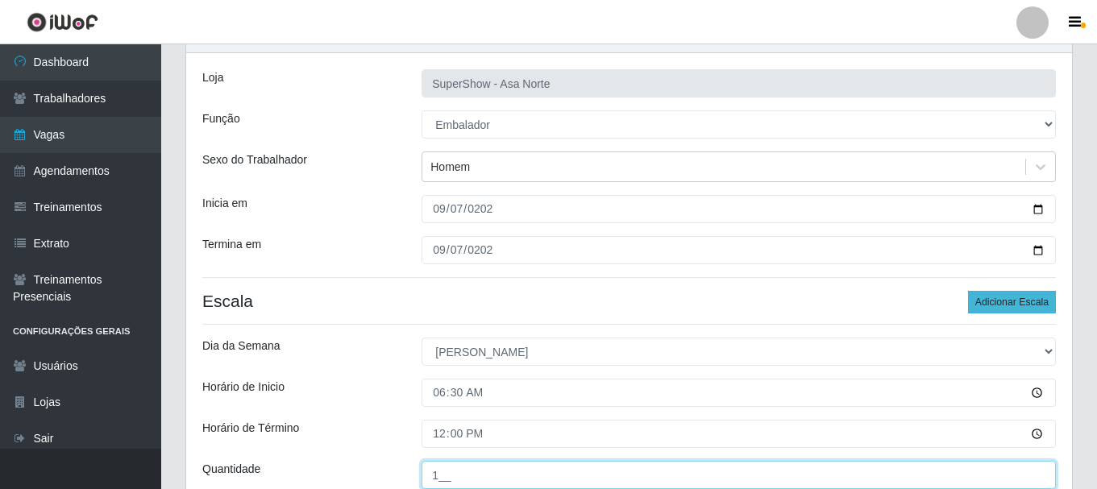
type input "1__"
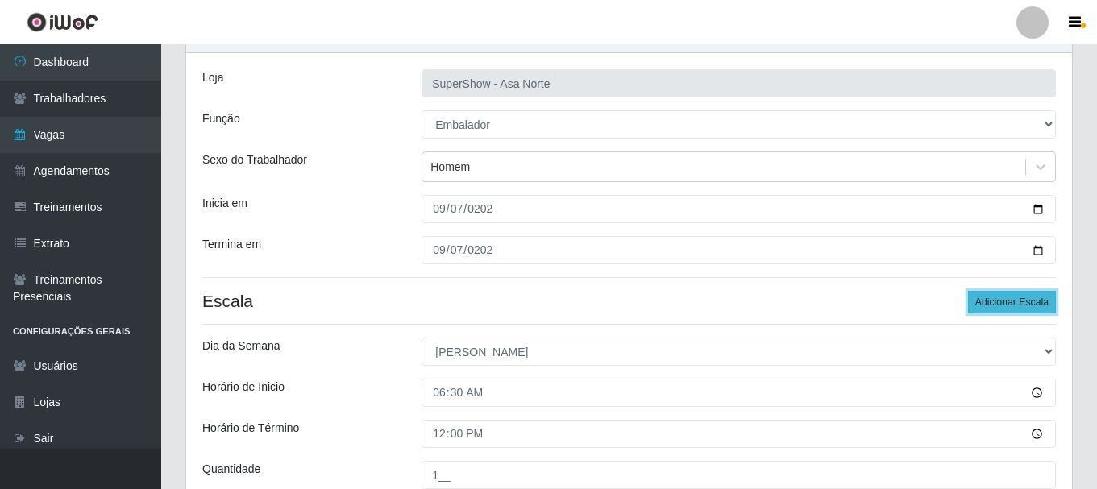
click at [1020, 299] on button "Adicionar Escala" at bounding box center [1012, 302] width 88 height 23
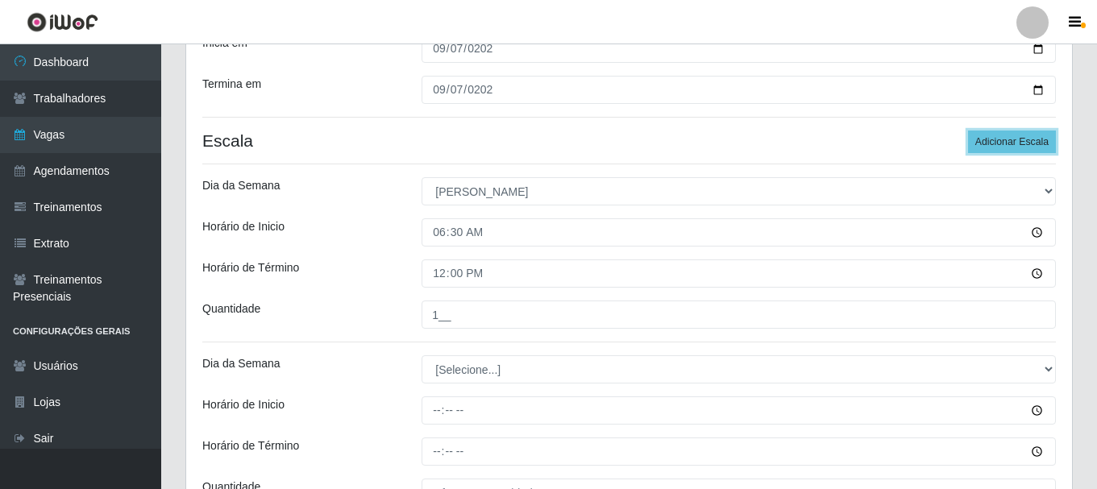
scroll to position [247, 0]
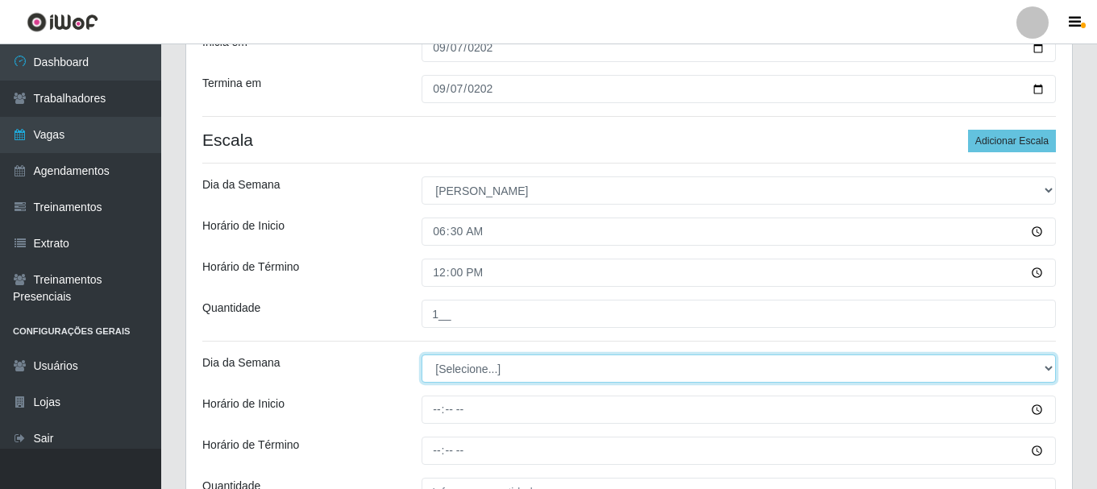
click at [491, 366] on select "[Selecione...] Segunda Terça Quarta Quinta Sexta Sábado Domingo" at bounding box center [739, 369] width 634 height 28
select select "0"
click at [422, 355] on select "[Selecione...] Segunda Terça Quarta Quinta Sexta Sábado Domingo" at bounding box center [739, 369] width 634 height 28
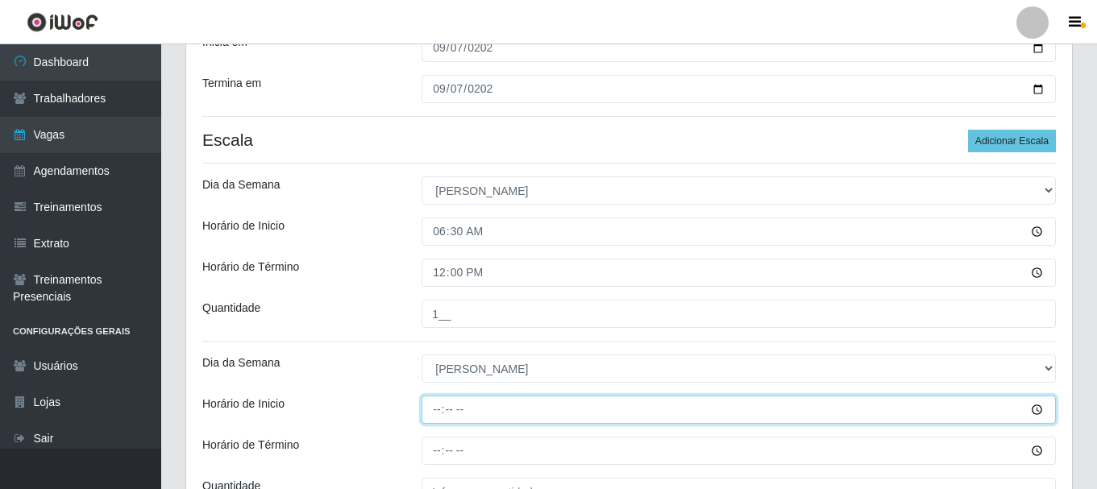
click at [429, 409] on input "Horário de Inicio" at bounding box center [739, 410] width 634 height 28
type input "07:00"
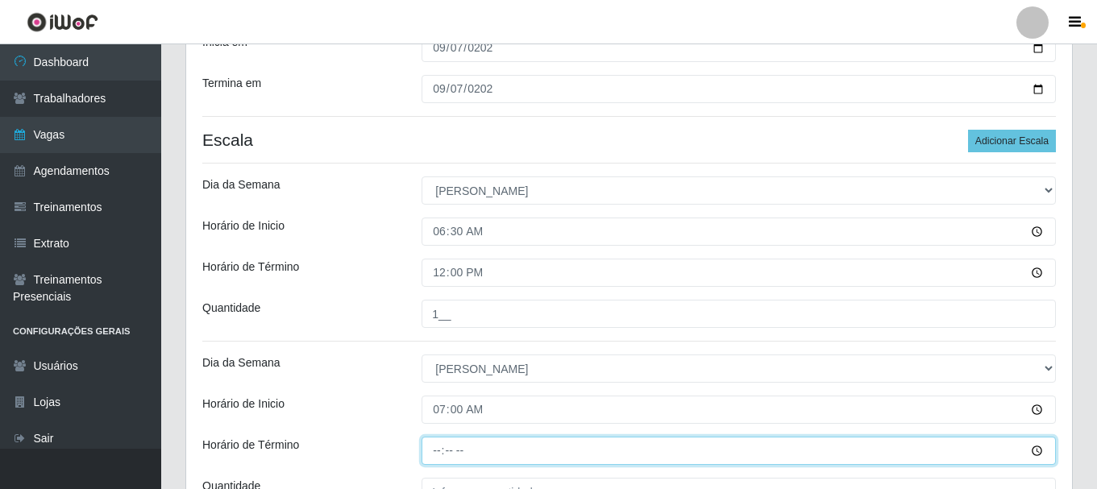
type input "13:00"
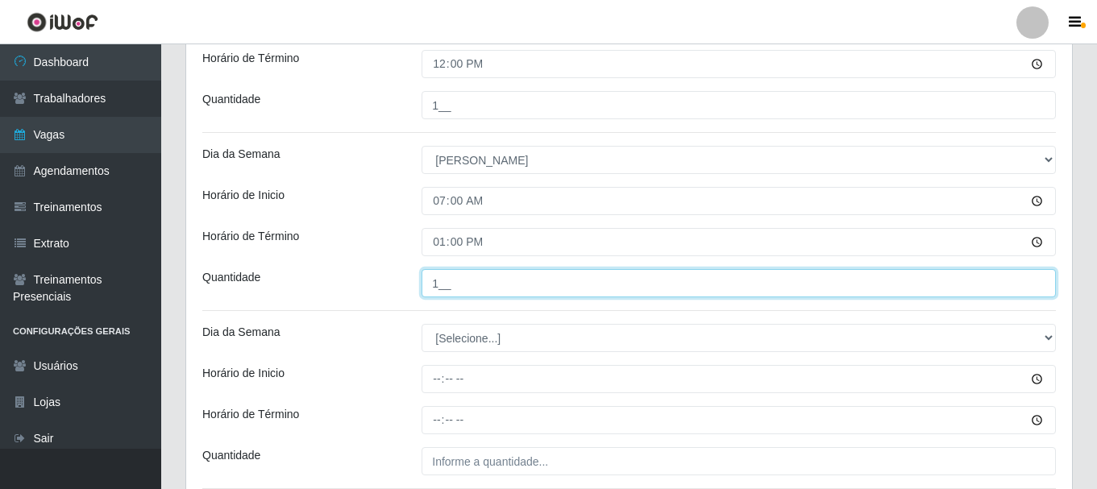
scroll to position [505, 0]
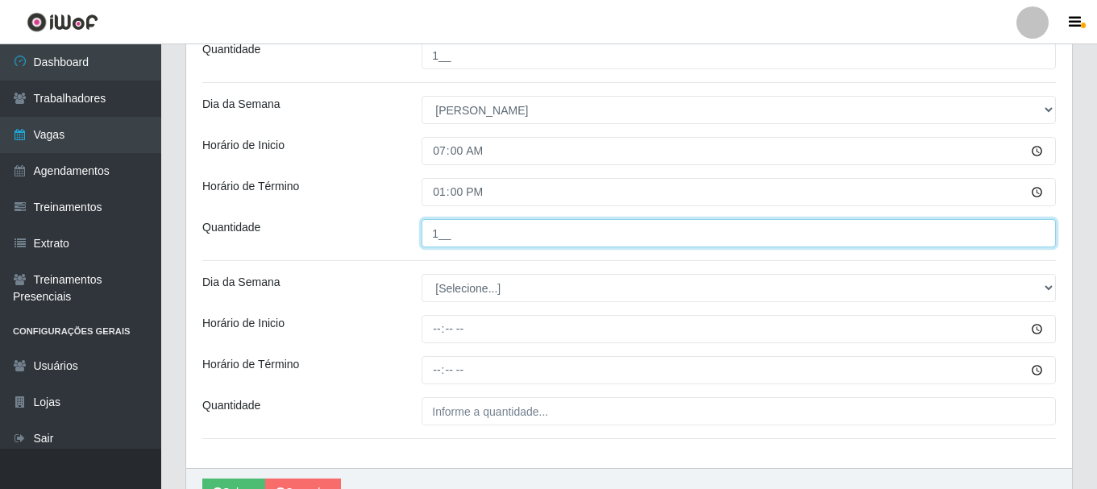
type input "1__"
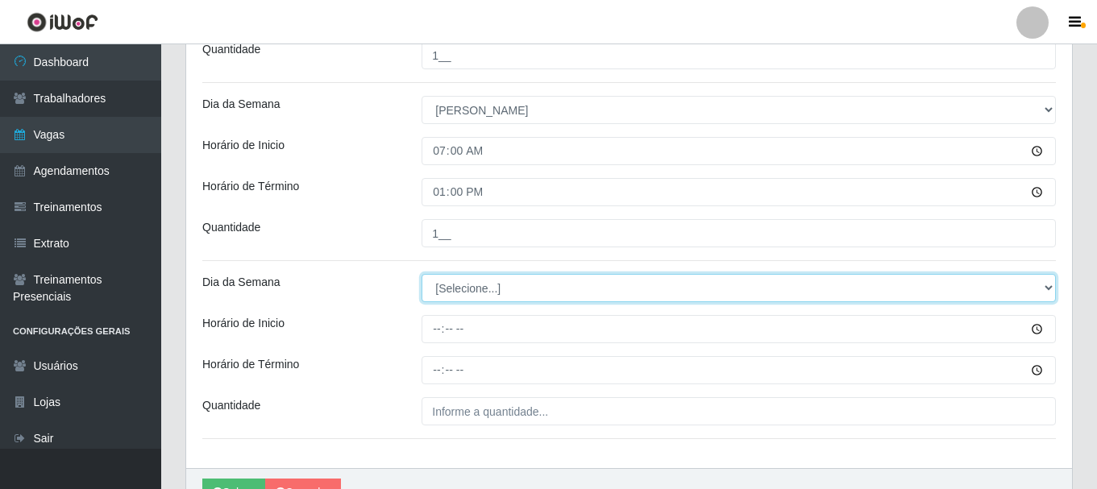
click at [487, 287] on select "[Selecione...] Segunda Terça Quarta Quinta Sexta Sábado Domingo" at bounding box center [739, 288] width 634 height 28
select select "0"
click at [422, 274] on select "[Selecione...] Segunda Terça Quarta Quinta Sexta Sábado Domingo" at bounding box center [739, 288] width 634 height 28
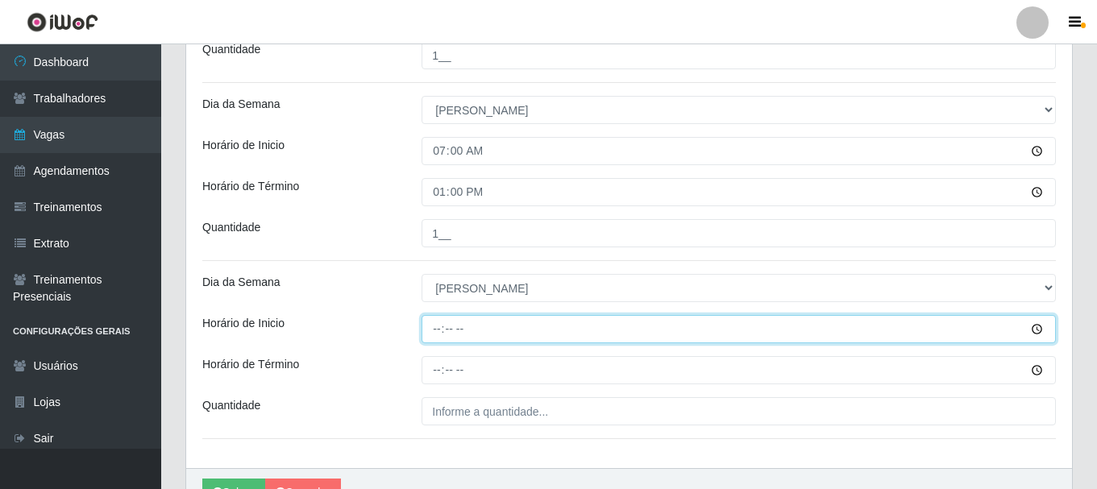
click at [438, 327] on input "Horário de Inicio" at bounding box center [739, 329] width 634 height 28
type input "11:00"
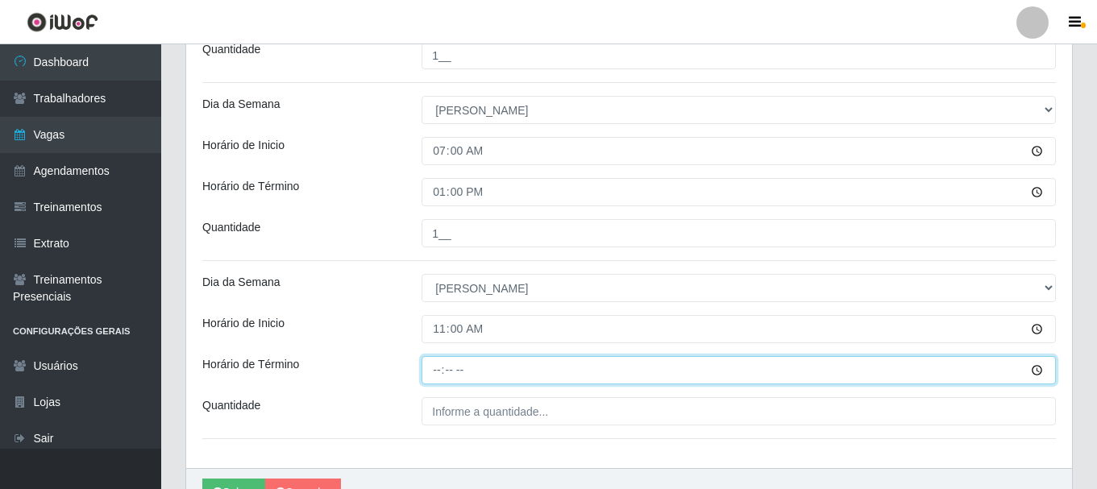
type input "16:00"
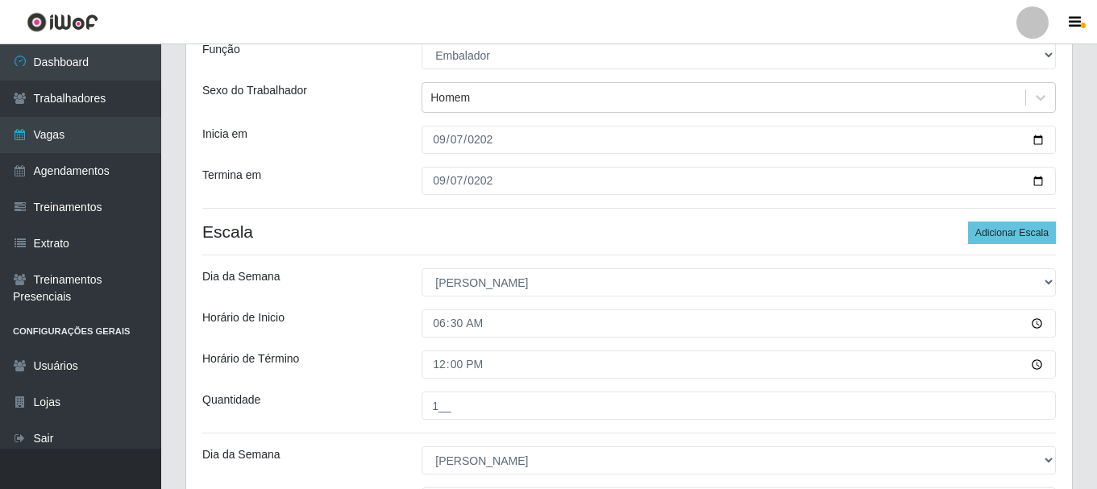
scroll to position [102, 0]
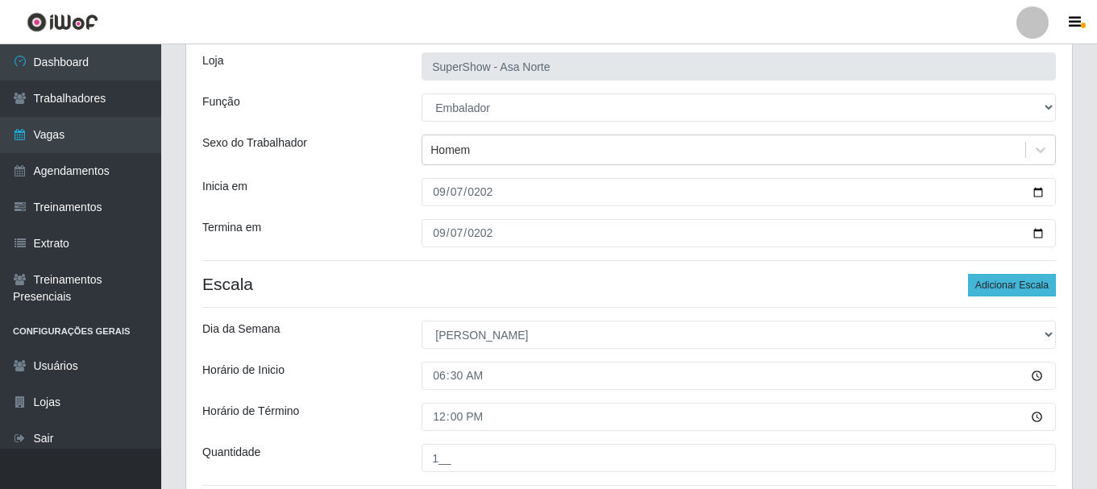
type input "1__"
click at [999, 277] on button "Adicionar Escala" at bounding box center [1012, 285] width 88 height 23
drag, startPoint x: 998, startPoint y: 282, endPoint x: 984, endPoint y: 282, distance: 13.7
click at [995, 282] on button "Adicionar Escala" at bounding box center [1012, 285] width 88 height 23
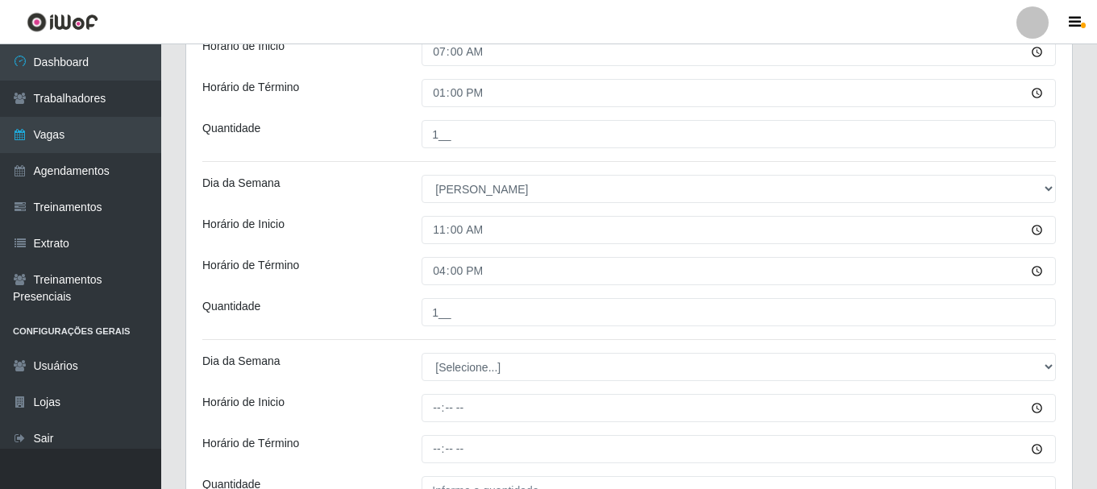
scroll to position [667, 0]
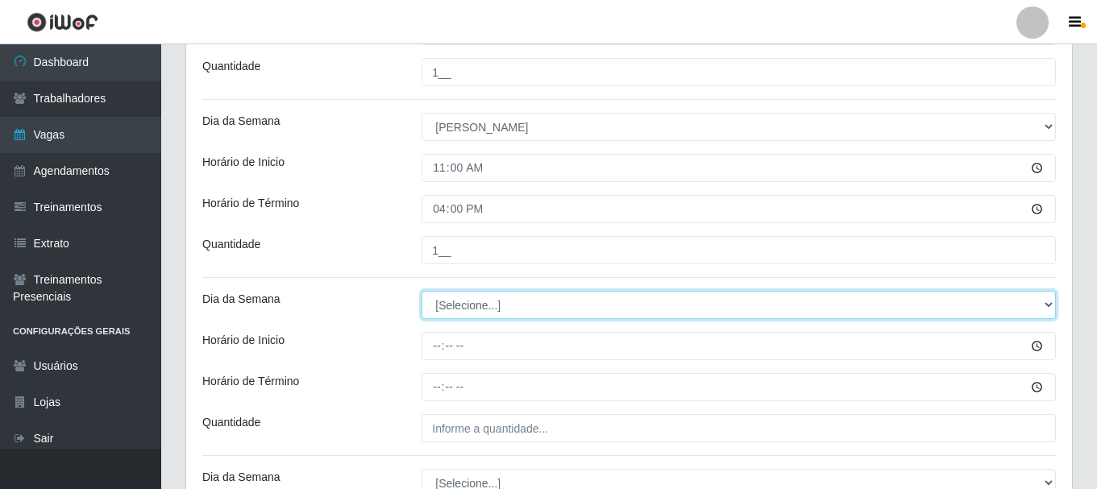
click at [517, 300] on select "[Selecione...] Segunda Terça Quarta Quinta Sexta Sábado Domingo" at bounding box center [739, 305] width 634 height 28
select select "0"
click at [422, 291] on select "[Selecione...] Segunda Terça Quarta Quinta Sexta Sábado Domingo" at bounding box center [739, 305] width 634 height 28
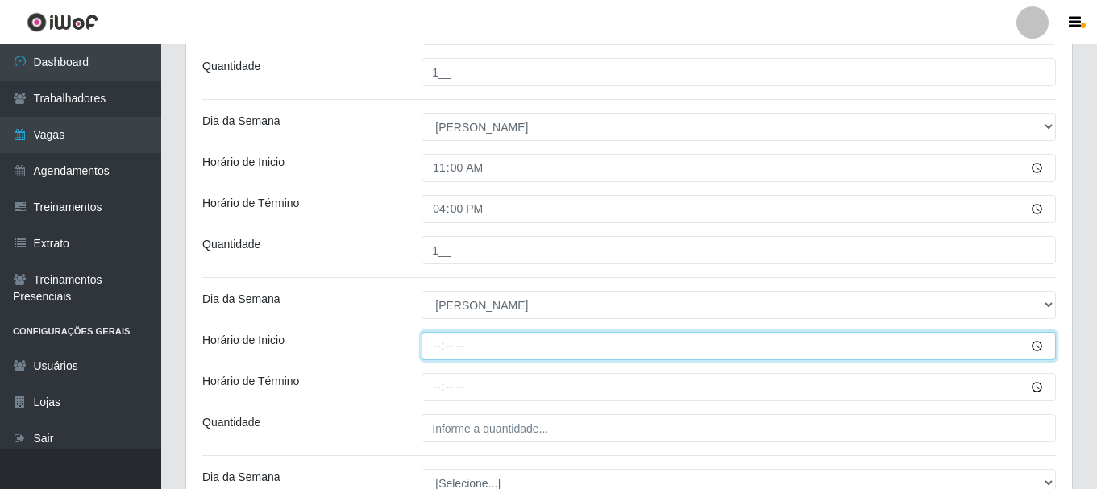
click at [442, 346] on input "Horário de Inicio" at bounding box center [739, 346] width 634 height 28
type input "15:00"
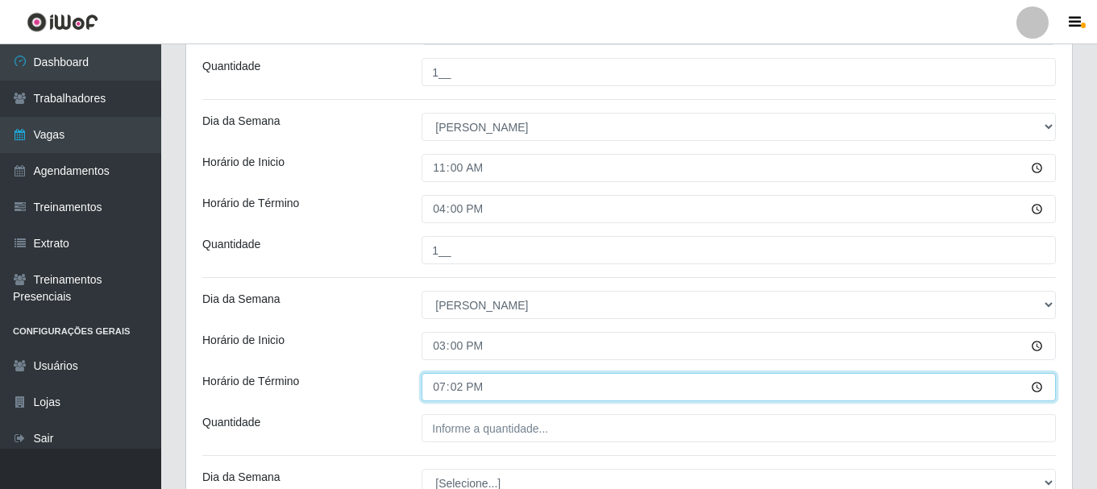
type input "19:20"
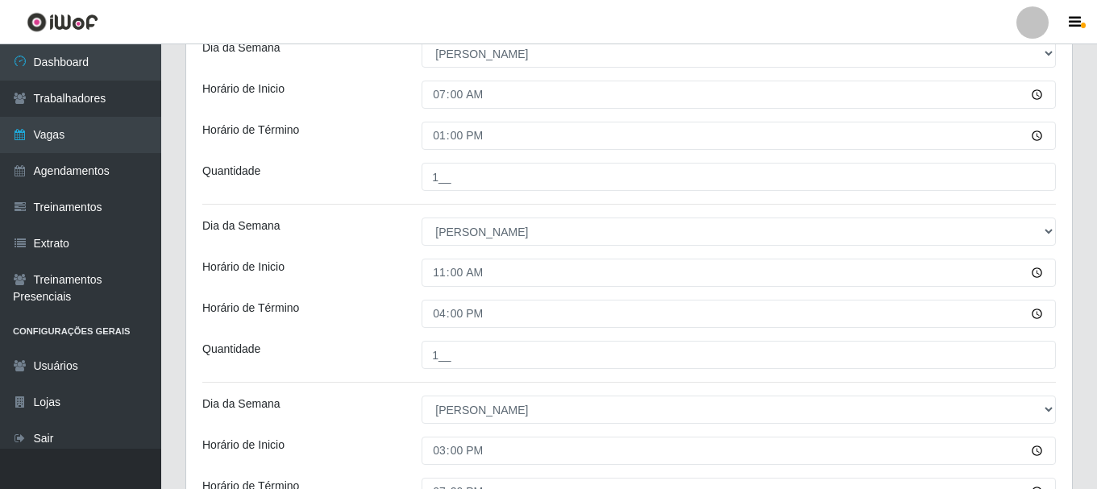
scroll to position [586, 0]
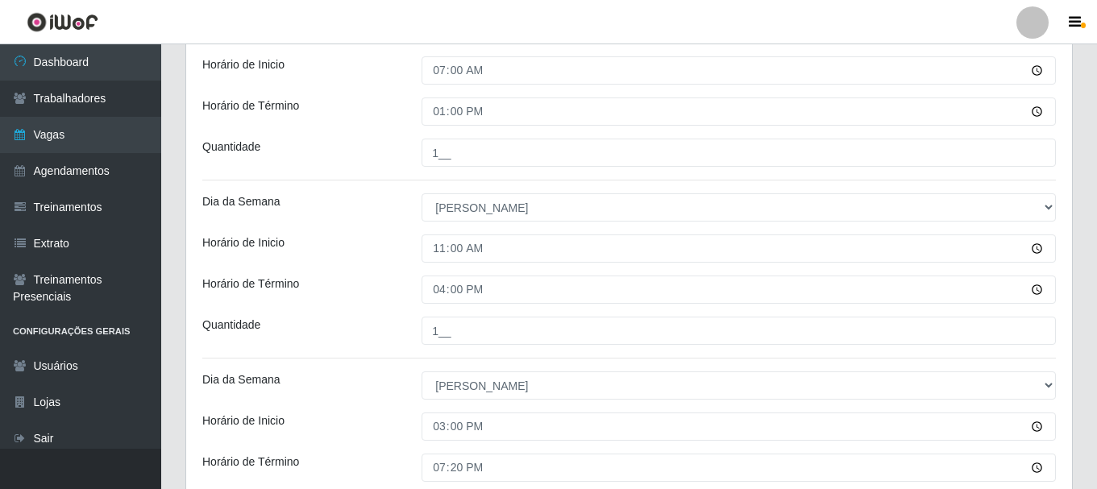
type input "2__"
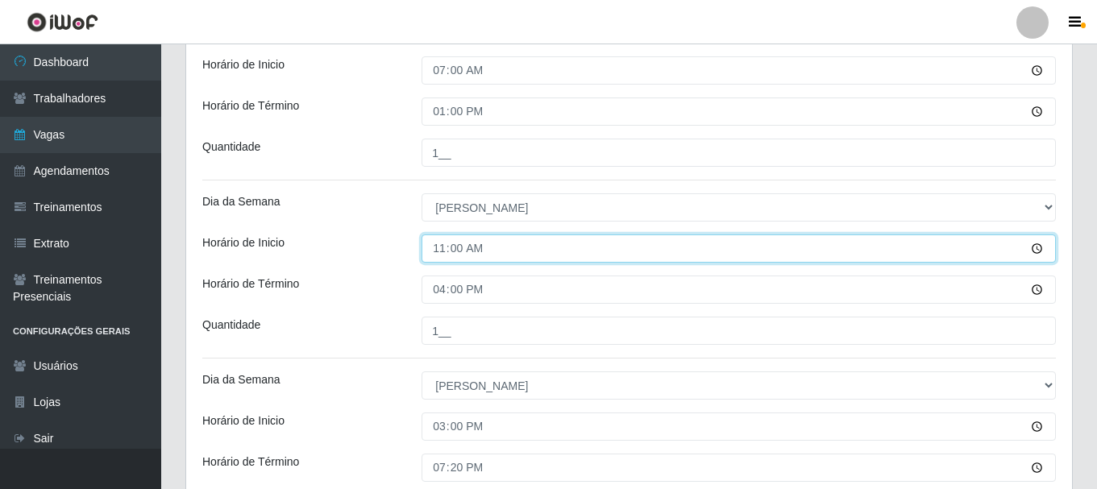
click at [442, 247] on input "11:00" at bounding box center [739, 249] width 634 height 28
type input "10:00"
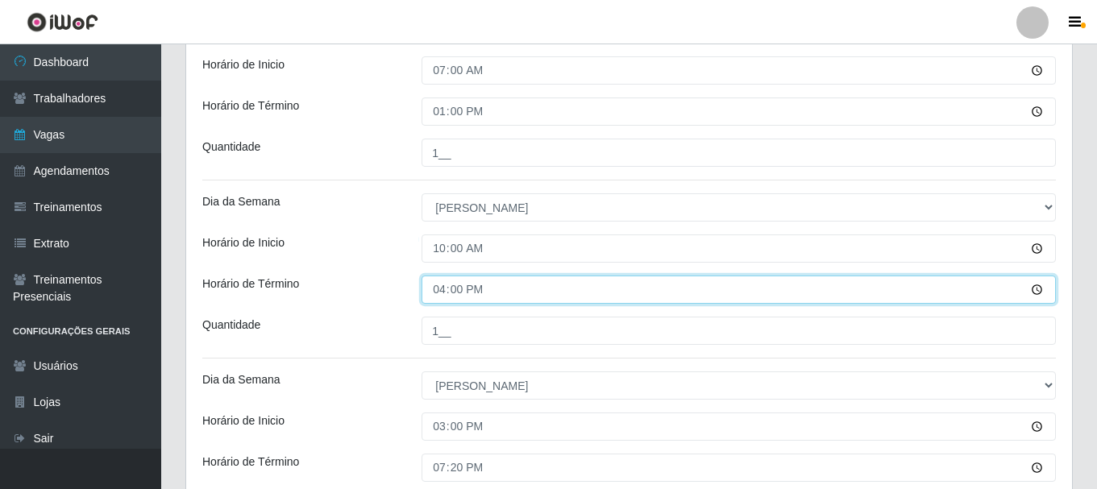
click at [443, 293] on input "16:00" at bounding box center [739, 290] width 634 height 28
type input "15:00"
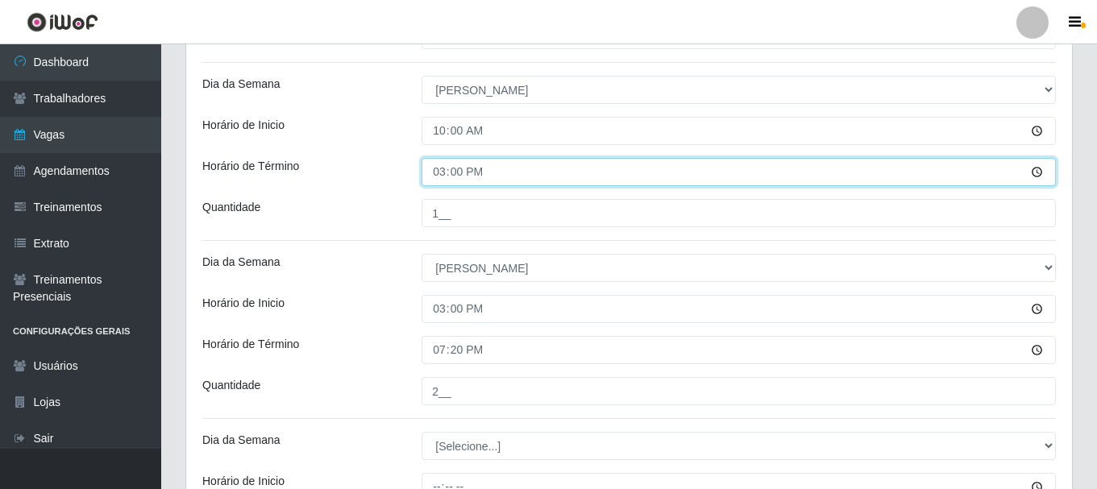
scroll to position [667, 0]
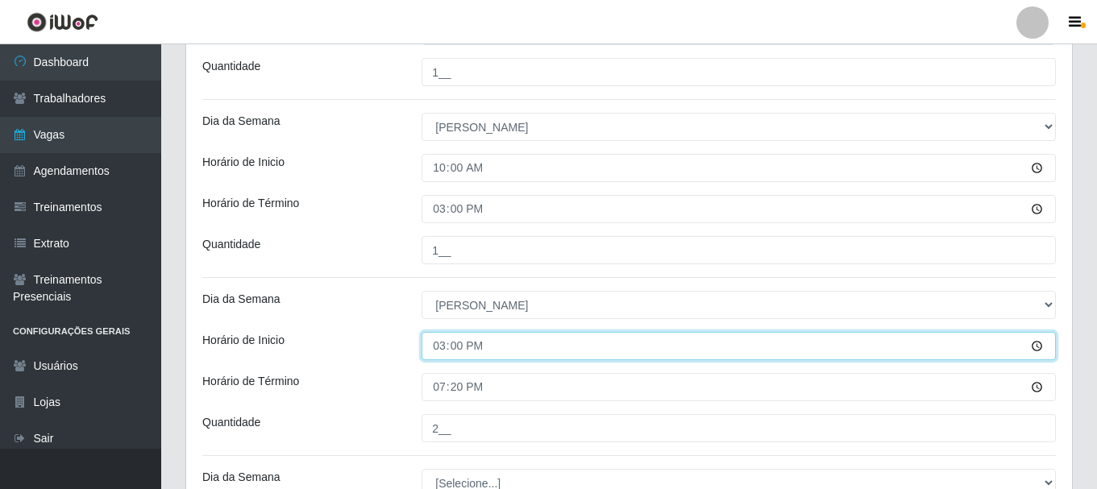
click at [442, 347] on input "15:00" at bounding box center [739, 346] width 634 height 28
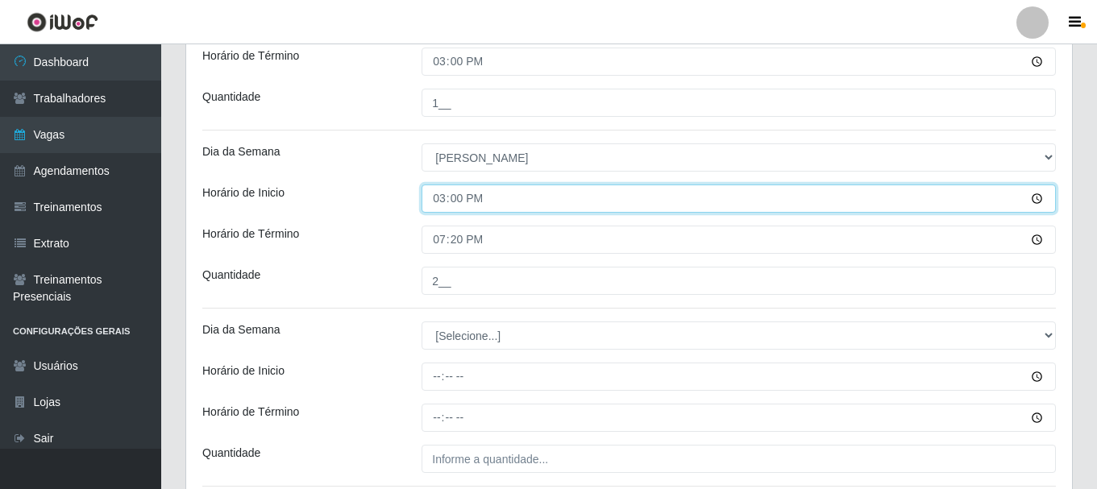
scroll to position [828, 0]
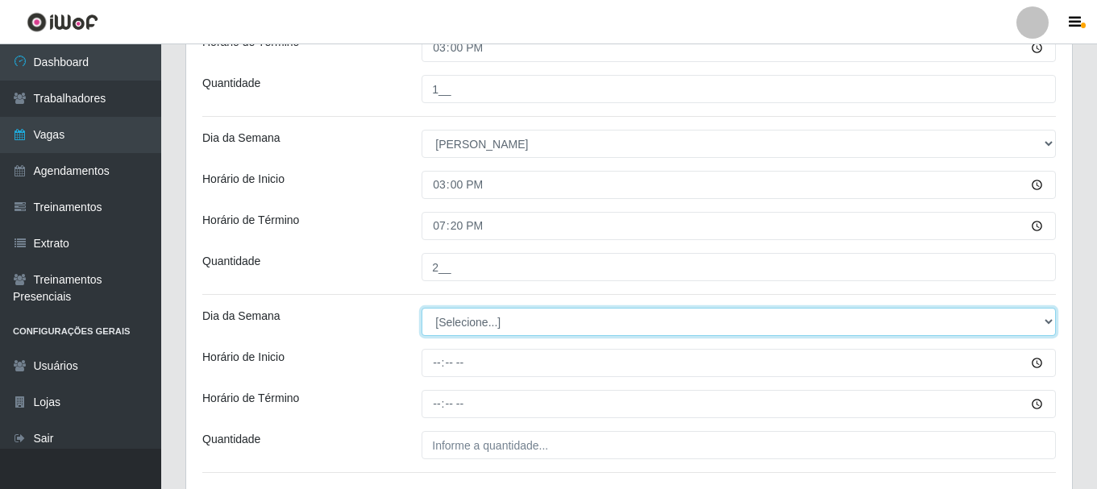
click at [485, 321] on select "[Selecione...] Segunda Terça Quarta Quinta Sexta Sábado Domingo" at bounding box center [739, 322] width 634 height 28
select select "0"
click at [422, 308] on select "[Selecione...] Segunda Terça Quarta Quinta Sexta Sábado Domingo" at bounding box center [739, 322] width 634 height 28
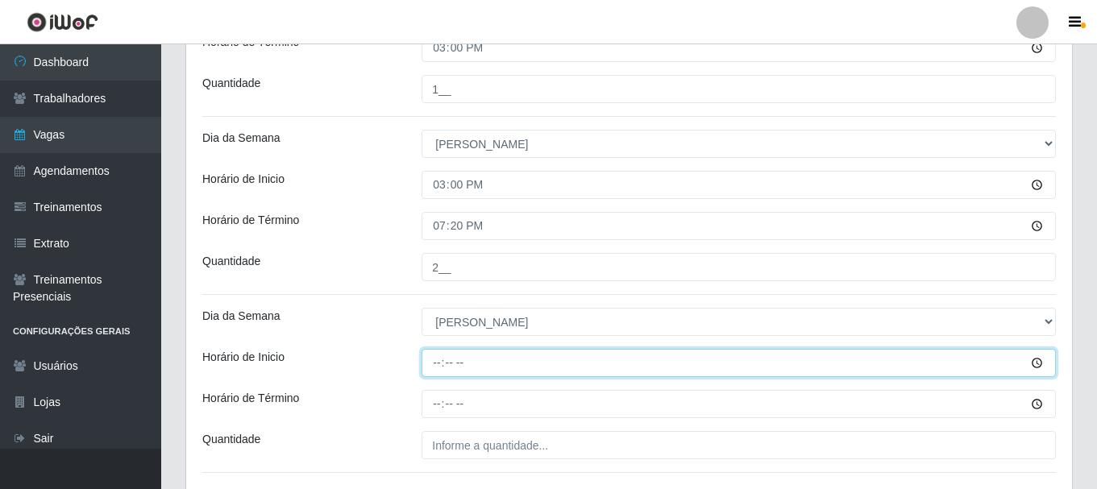
click at [435, 368] on input "Horário de Inicio" at bounding box center [739, 363] width 634 height 28
type input "14:00"
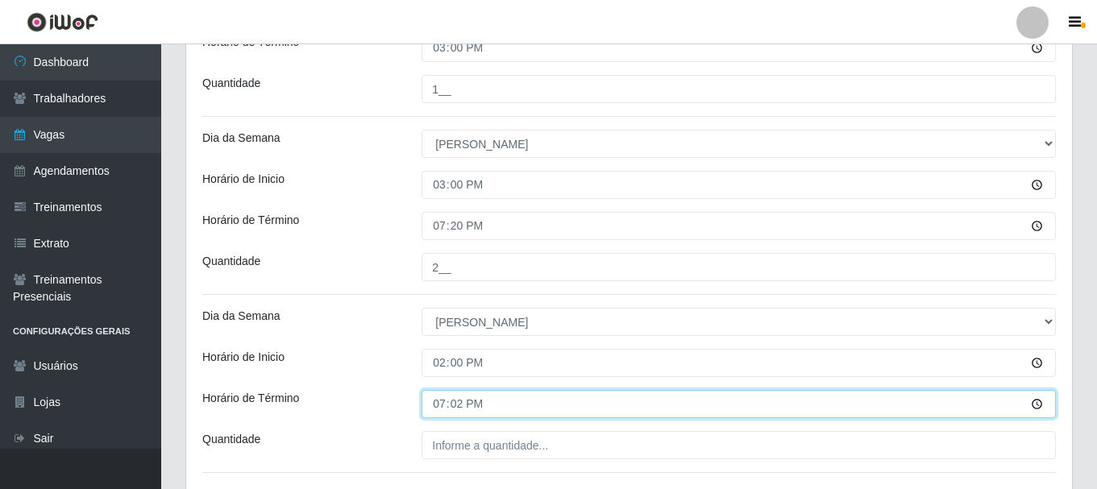
type input "19:20"
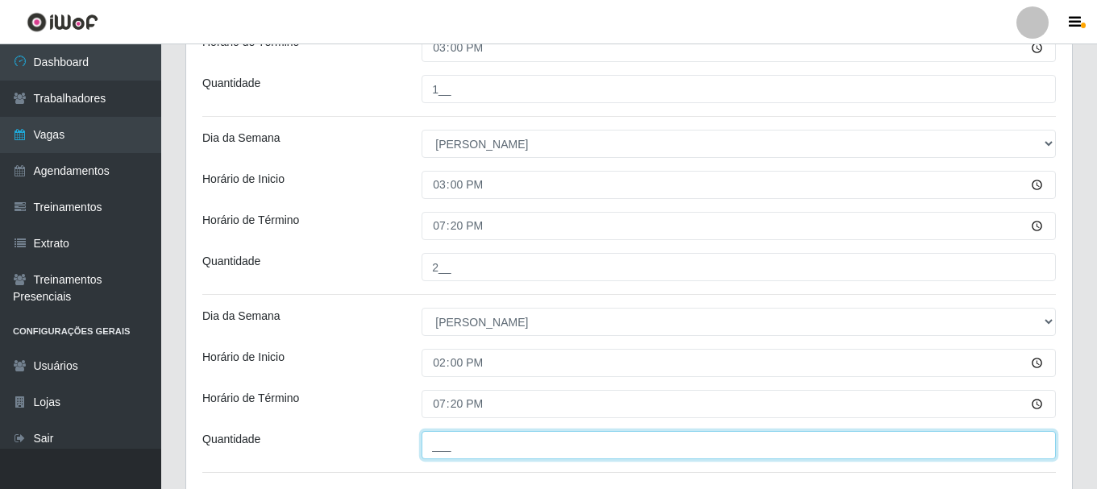
click at [463, 442] on input "___" at bounding box center [739, 445] width 634 height 28
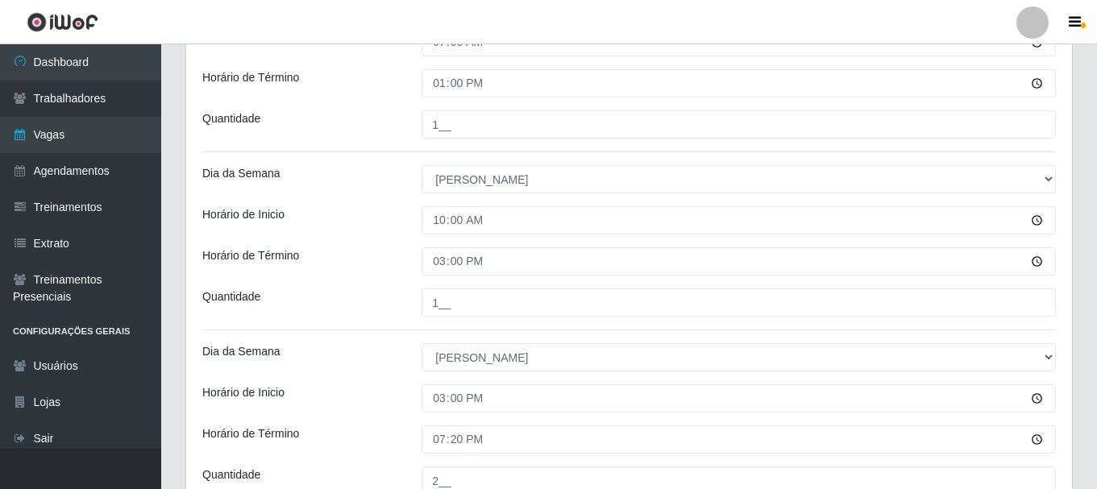
scroll to position [586, 0]
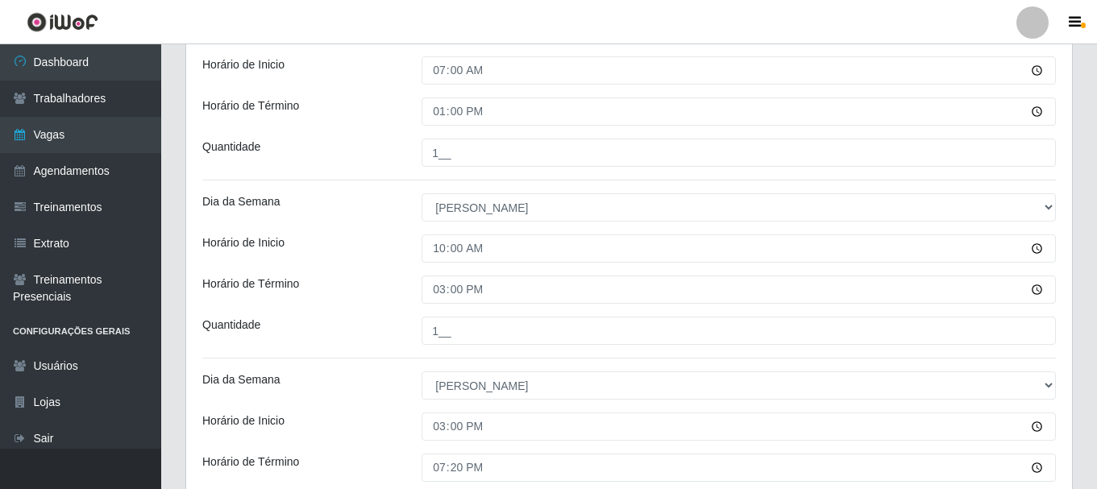
type input "1__"
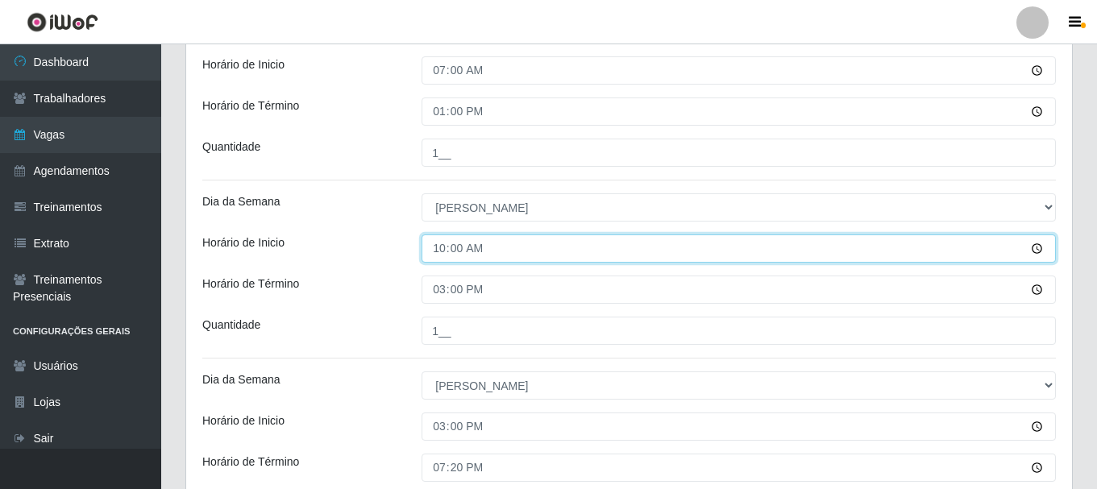
click at [443, 246] on input "10:00" at bounding box center [739, 249] width 634 height 28
type input "09:00"
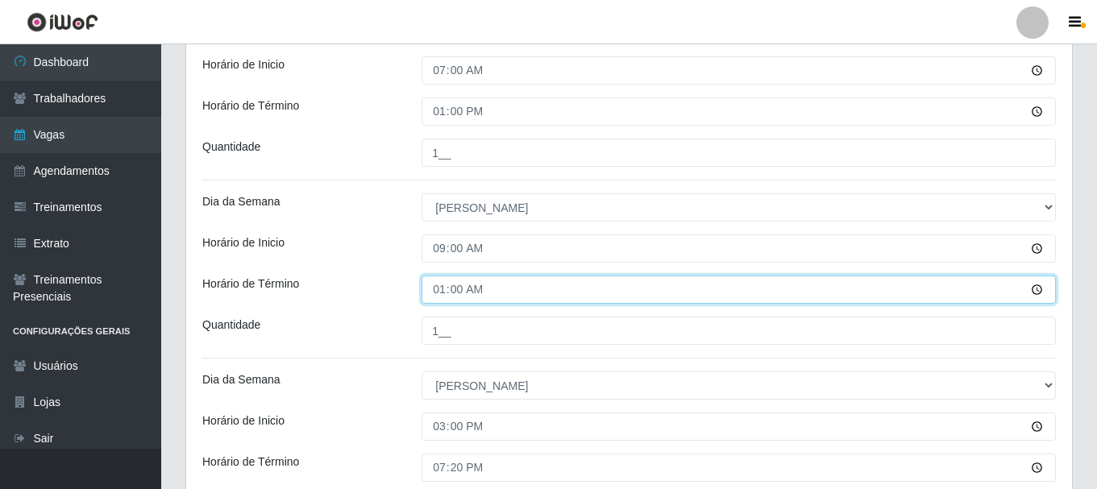
type input "14:00"
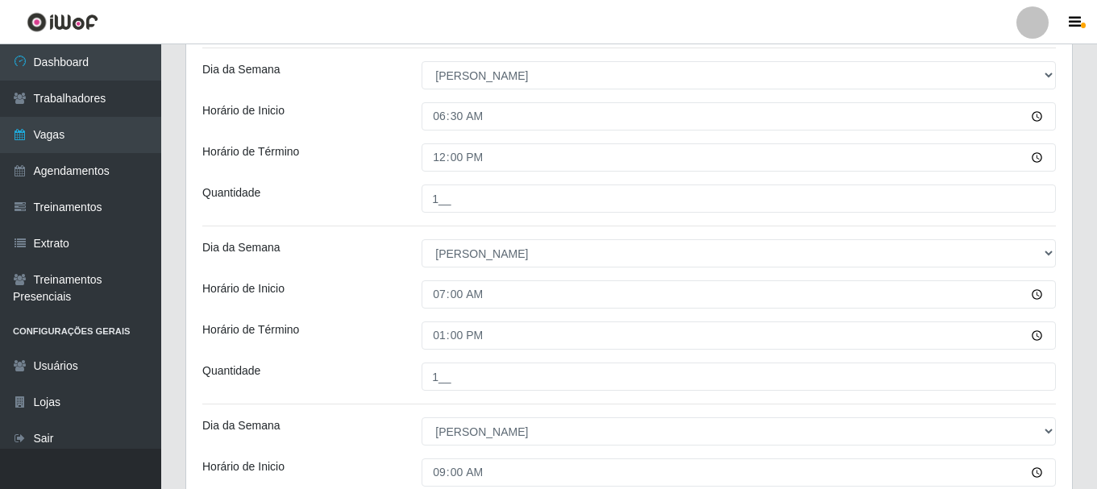
scroll to position [344, 0]
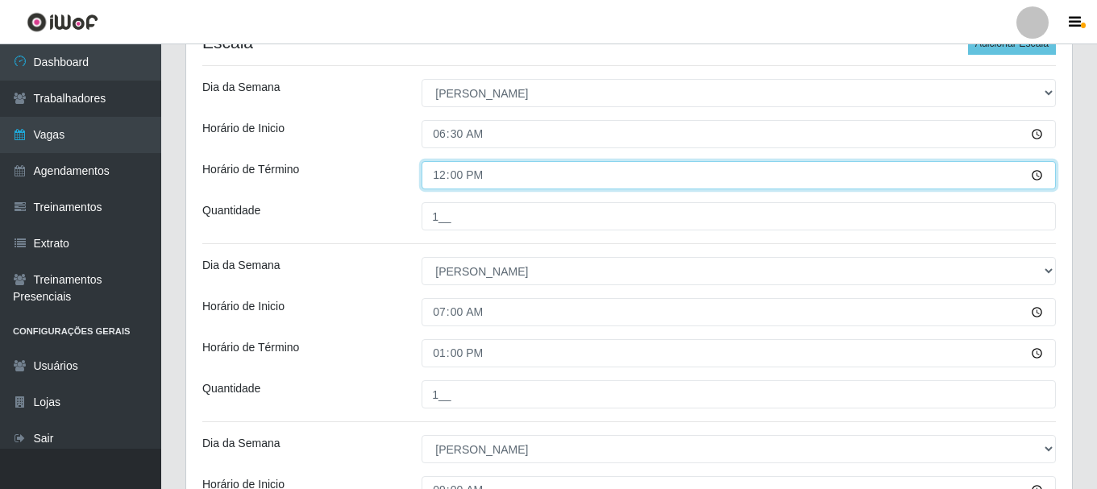
click at [458, 177] on input "12:00" at bounding box center [739, 175] width 634 height 28
type input "12:30"
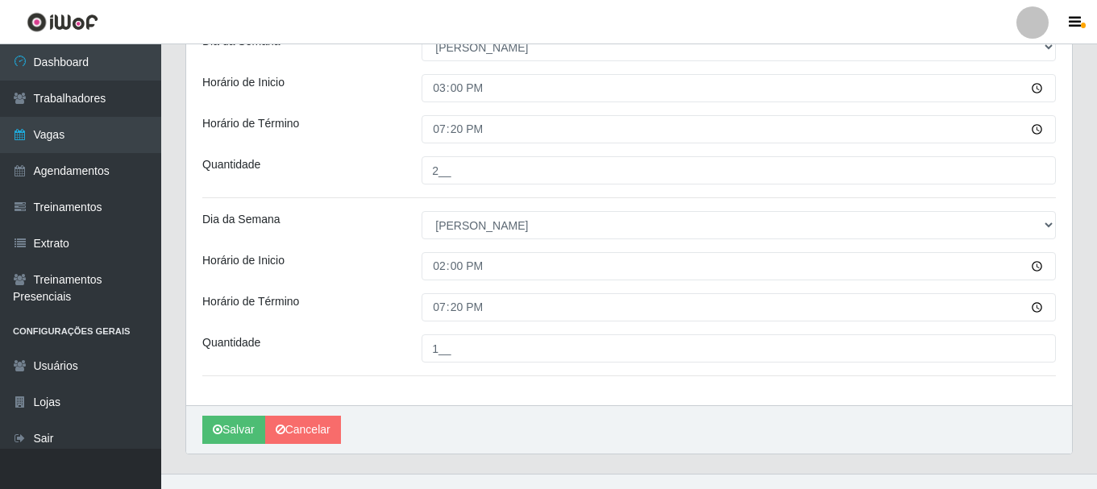
scroll to position [950, 0]
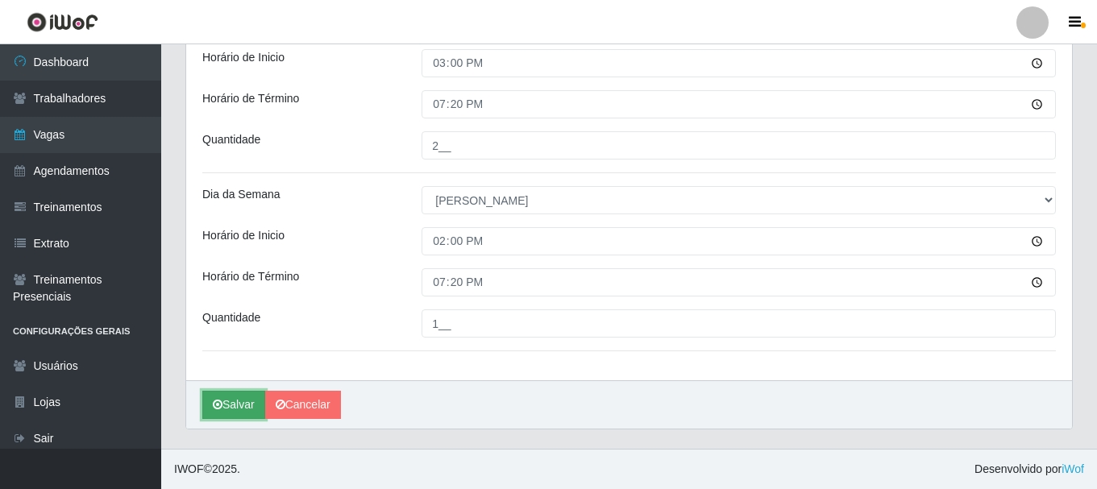
click at [232, 403] on button "Salvar" at bounding box center [233, 405] width 63 height 28
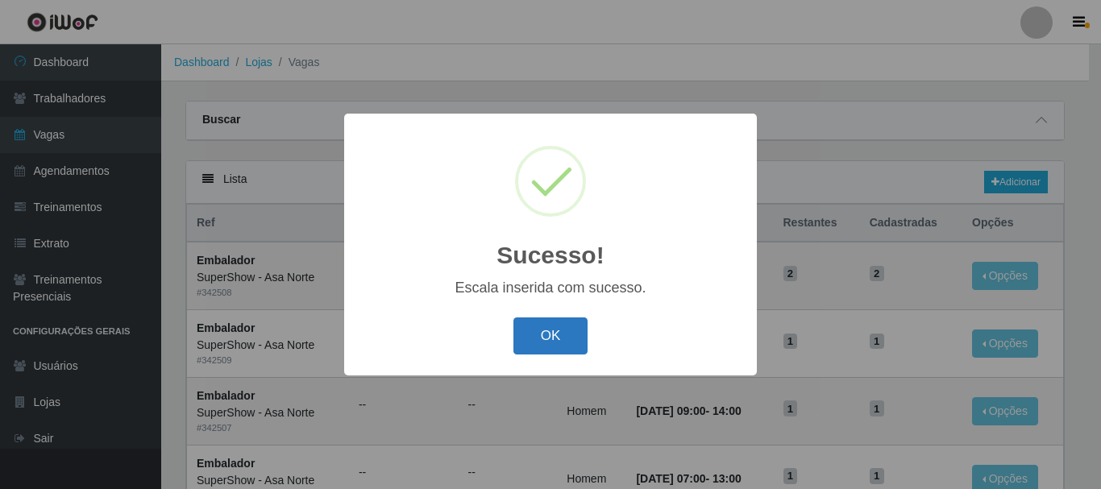
click at [553, 332] on button "OK" at bounding box center [550, 337] width 75 height 38
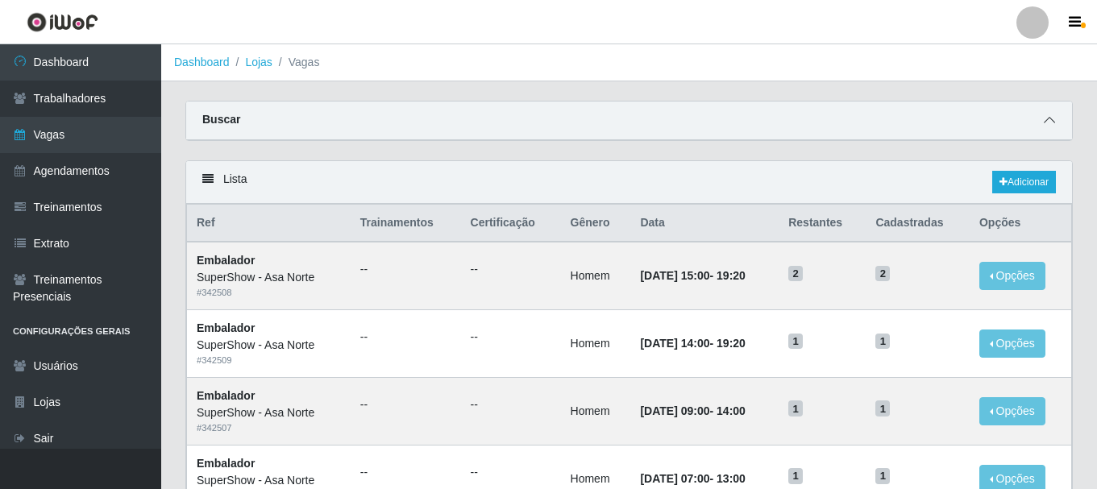
click at [1051, 115] on span at bounding box center [1049, 120] width 19 height 19
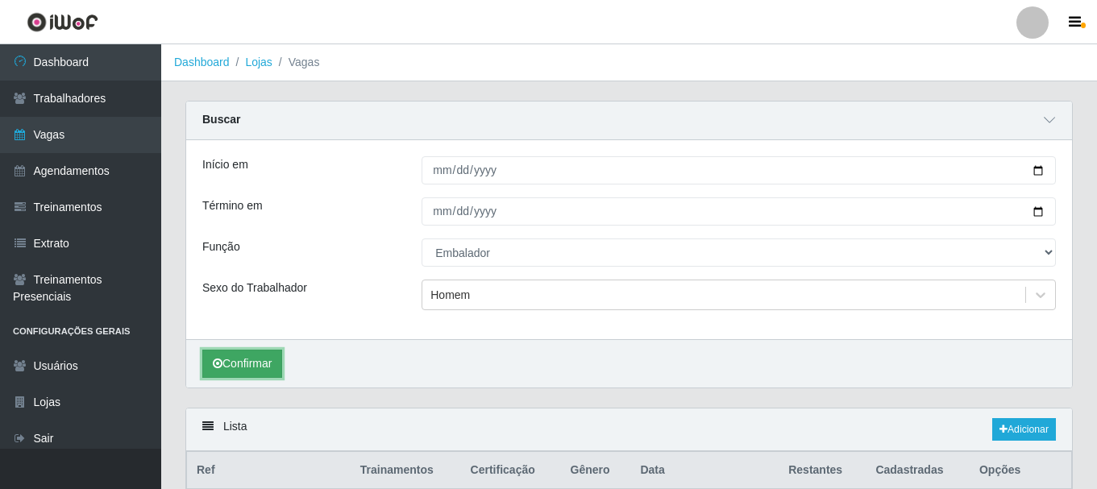
click at [231, 364] on button "Confirmar" at bounding box center [242, 364] width 80 height 28
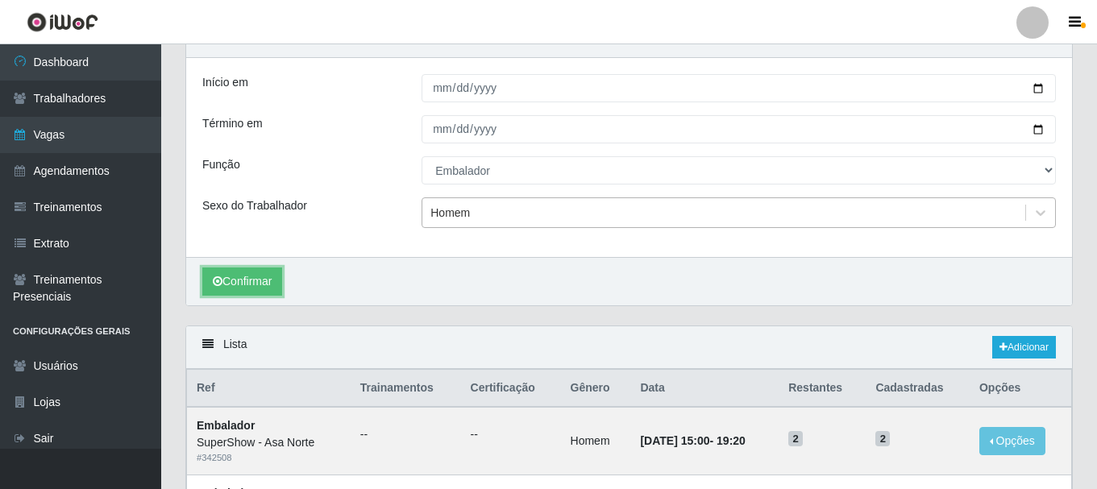
scroll to position [81, 0]
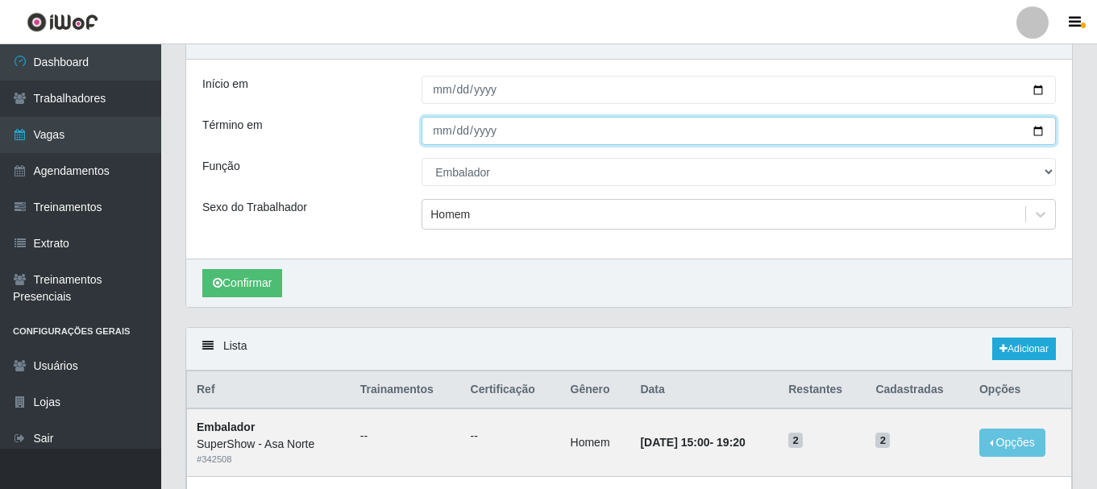
click at [443, 129] on input "[DATE]" at bounding box center [739, 131] width 634 height 28
type input "[DATE]"
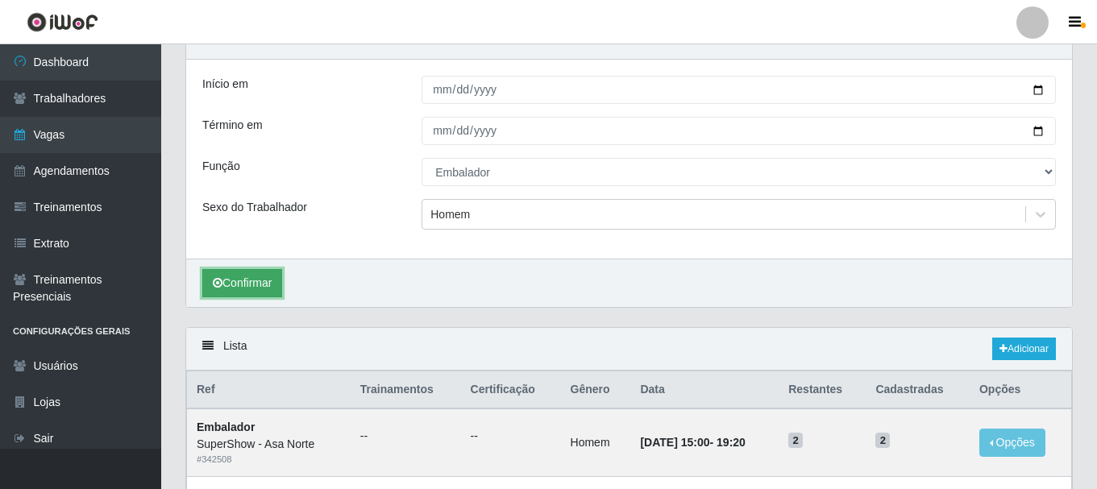
click at [258, 279] on button "Confirmar" at bounding box center [242, 283] width 80 height 28
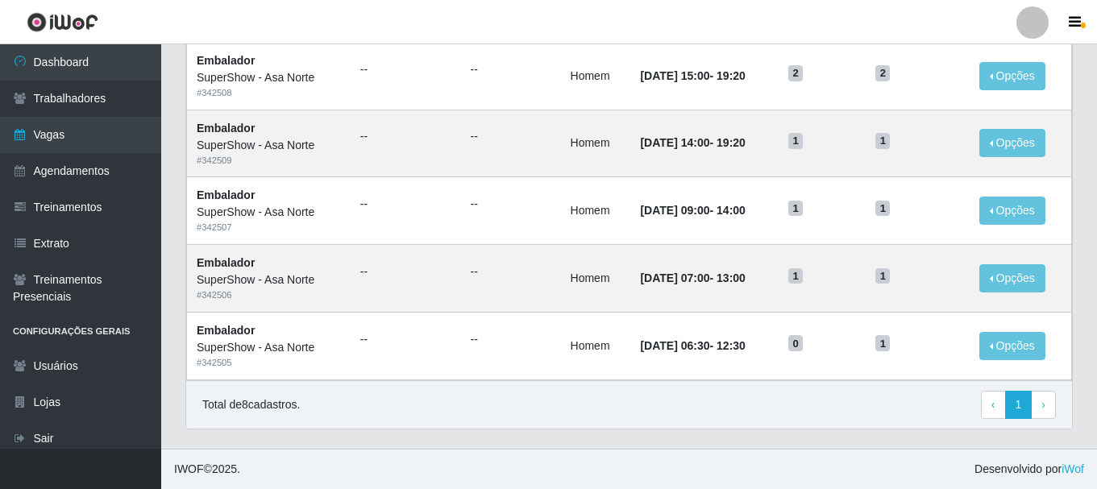
scroll to position [248, 0]
